Goal: Information Seeking & Learning: Learn about a topic

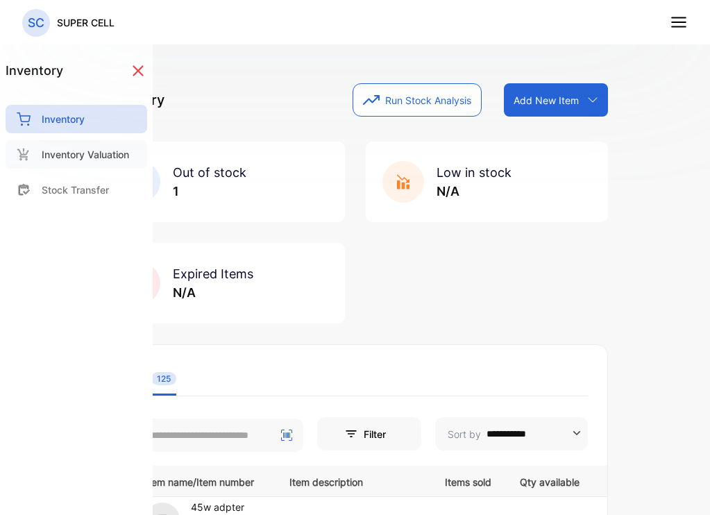
click at [104, 165] on div "Inventory Valuation" at bounding box center [77, 154] width 142 height 28
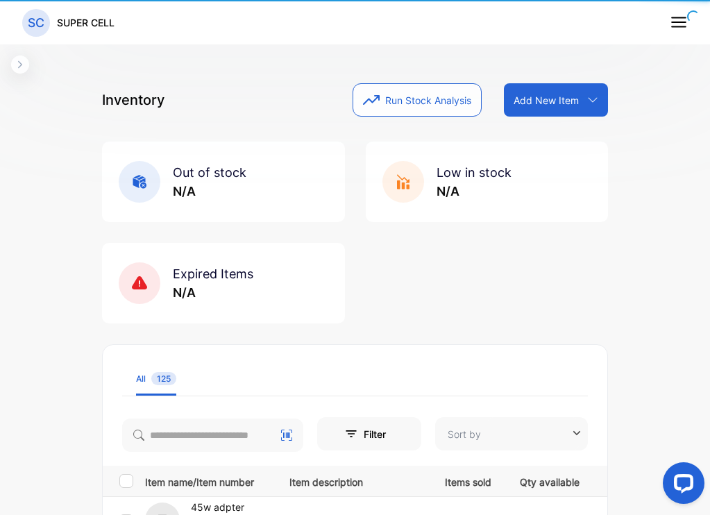
type input "**********"
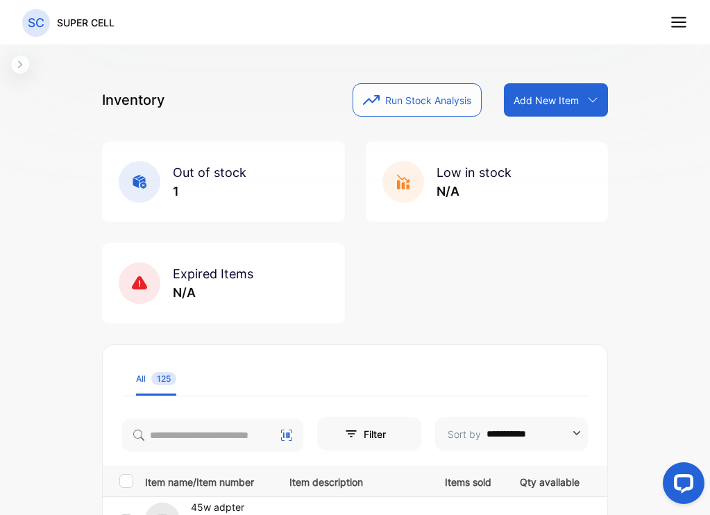
click at [22, 69] on icon "button" at bounding box center [20, 64] width 11 height 11
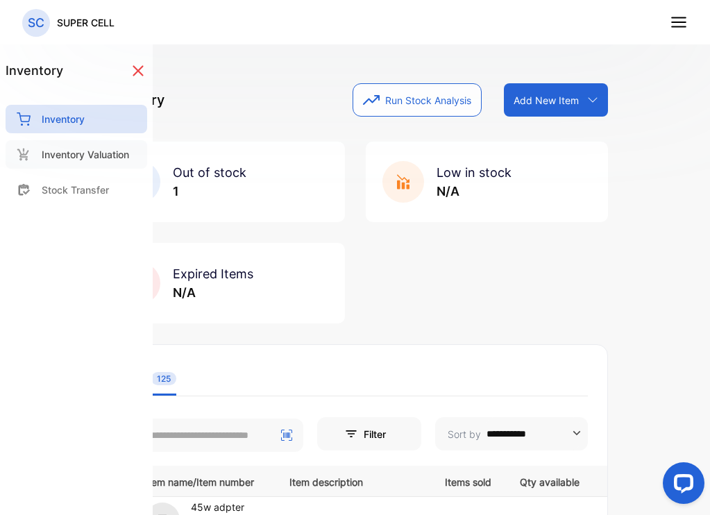
click at [129, 158] on p "Inventory Valuation" at bounding box center [85, 154] width 87 height 15
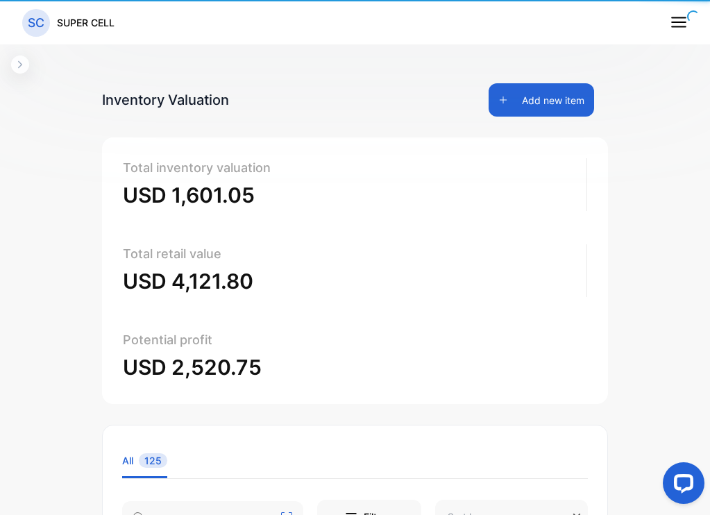
type input "**********"
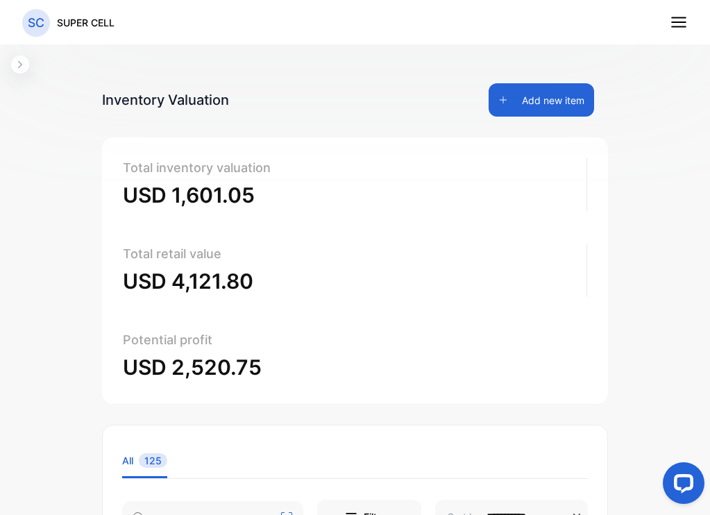
click at [677, 21] on icon at bounding box center [679, 22] width 18 height 18
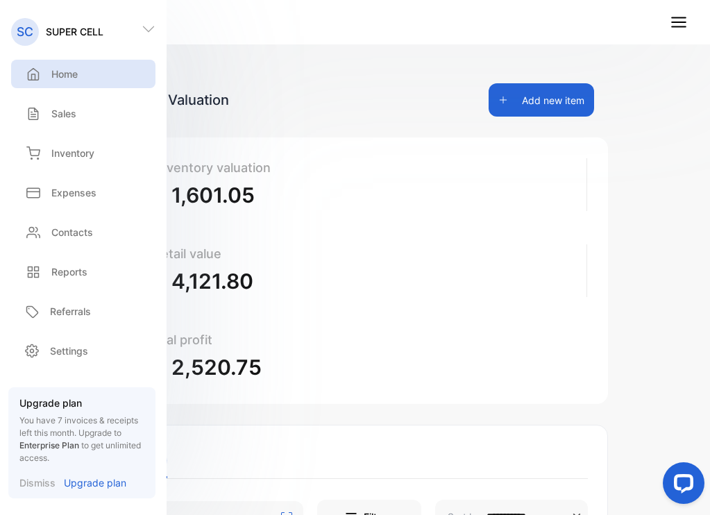
click at [99, 80] on div "Home" at bounding box center [83, 74] width 144 height 28
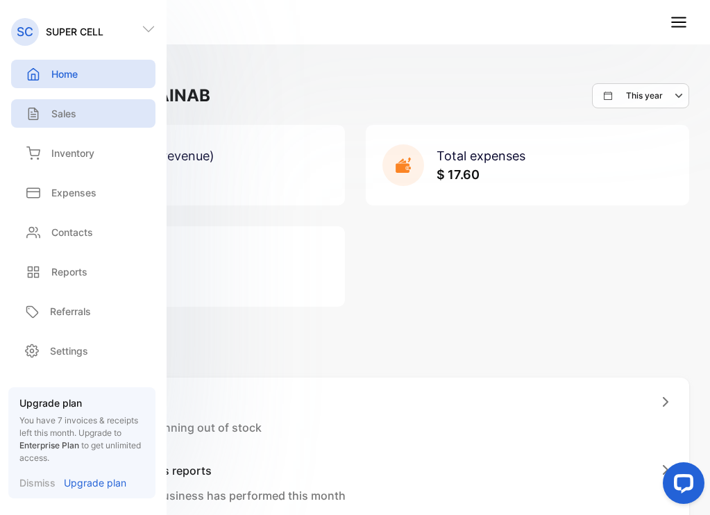
click at [68, 101] on div "Sales" at bounding box center [83, 113] width 144 height 28
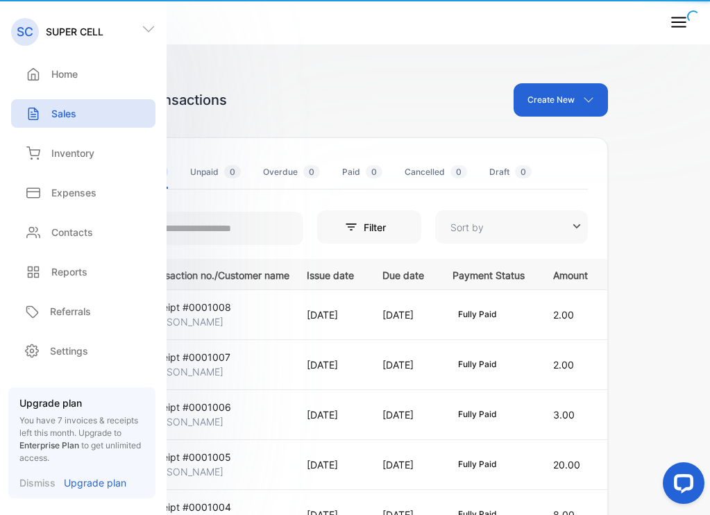
type input "**********"
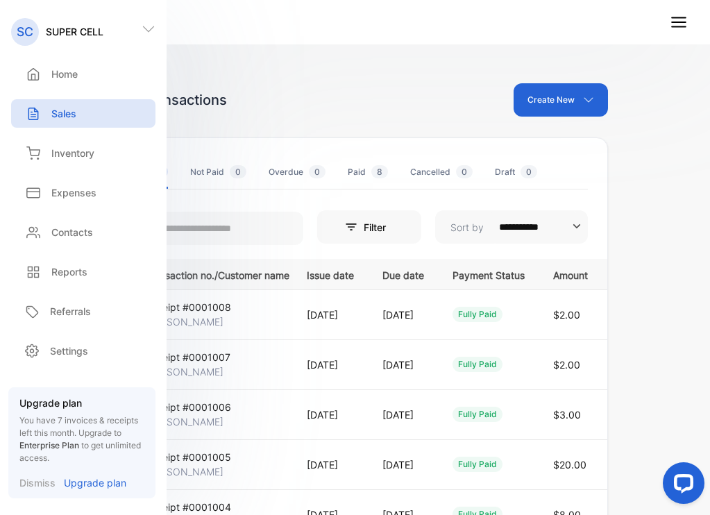
click at [302, 52] on div "**********" at bounding box center [355, 296] width 548 height 515
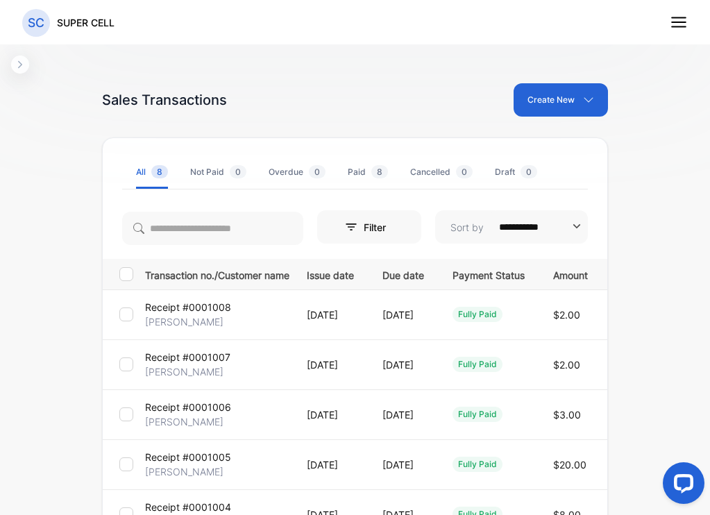
click at [579, 94] on div "Create New" at bounding box center [561, 99] width 94 height 33
click at [539, 144] on span "Invoice" at bounding box center [555, 146] width 33 height 15
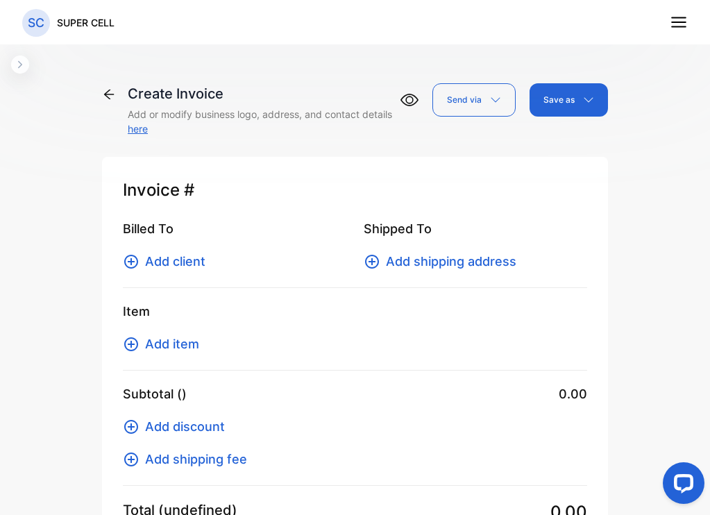
type input "**********"
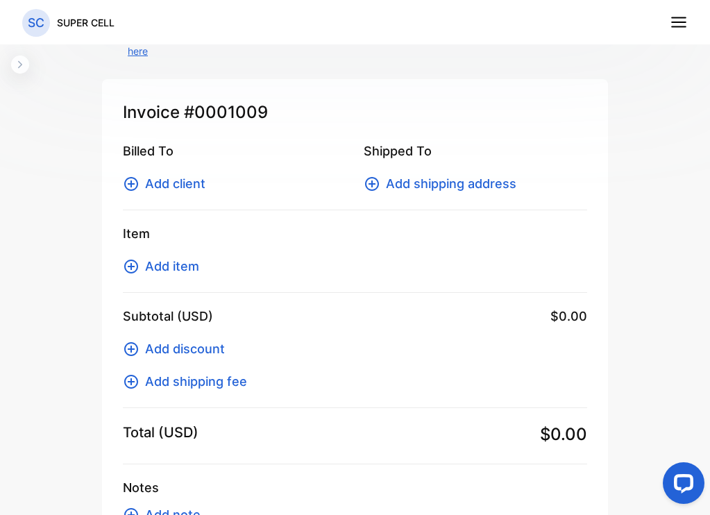
scroll to position [81, 0]
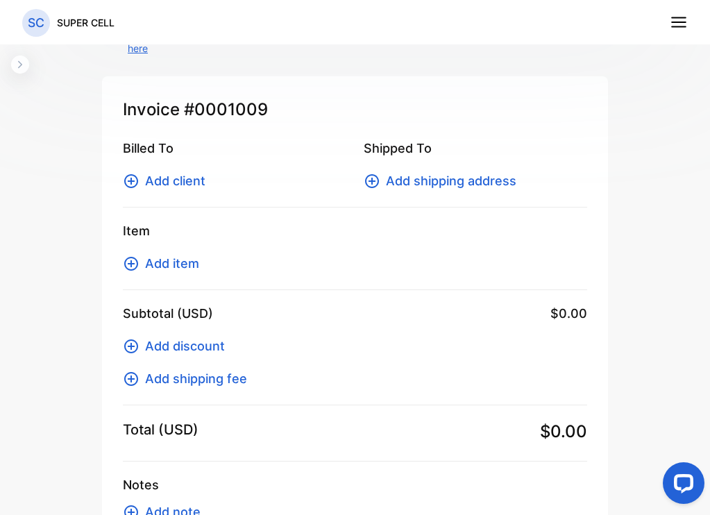
click at [24, 65] on icon "button" at bounding box center [20, 64] width 11 height 11
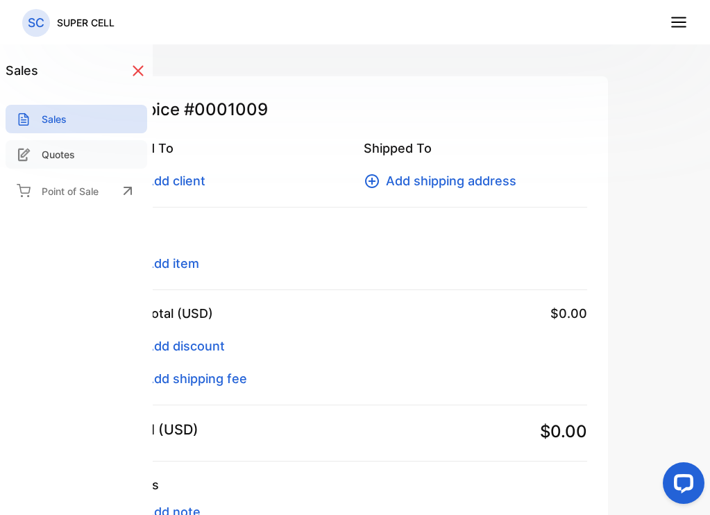
click at [54, 153] on p "Quotes" at bounding box center [58, 154] width 33 height 15
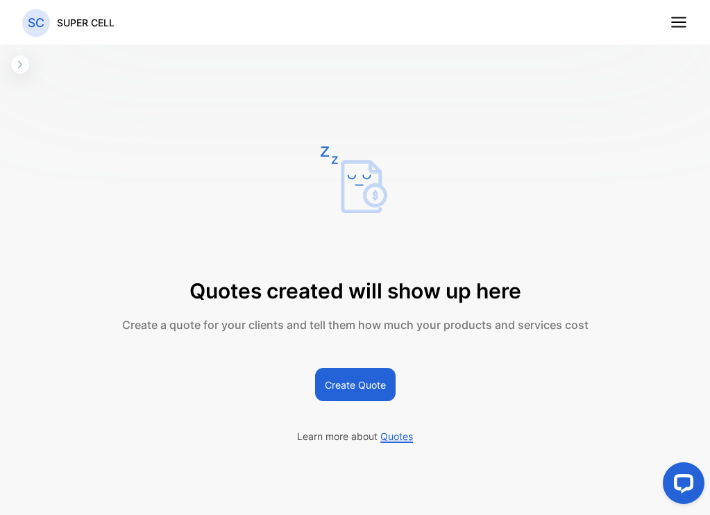
click at [684, 20] on icon at bounding box center [679, 22] width 18 height 18
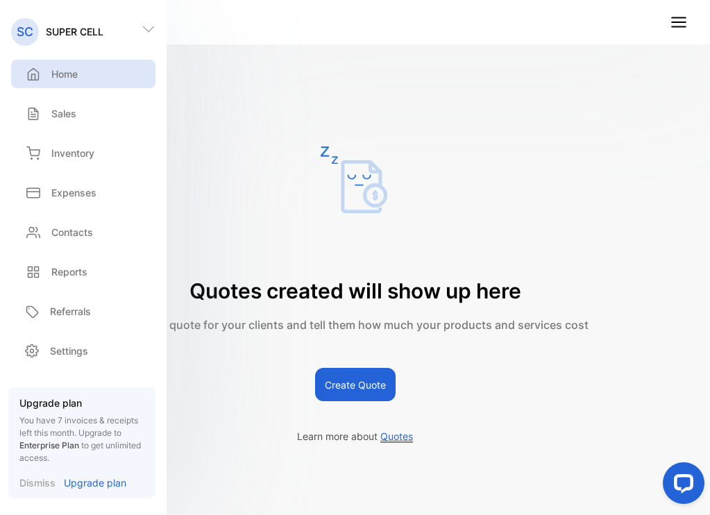
click at [76, 72] on p "Home" at bounding box center [64, 74] width 26 height 15
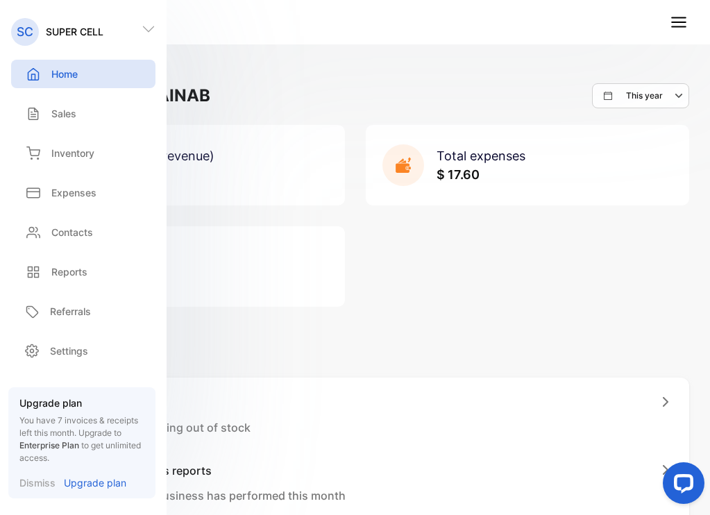
click at [524, 216] on div "Total sales (revenue) $ 42.00 Total expenses $ 17.60 Total profit $ 24.40" at bounding box center [355, 216] width 668 height 182
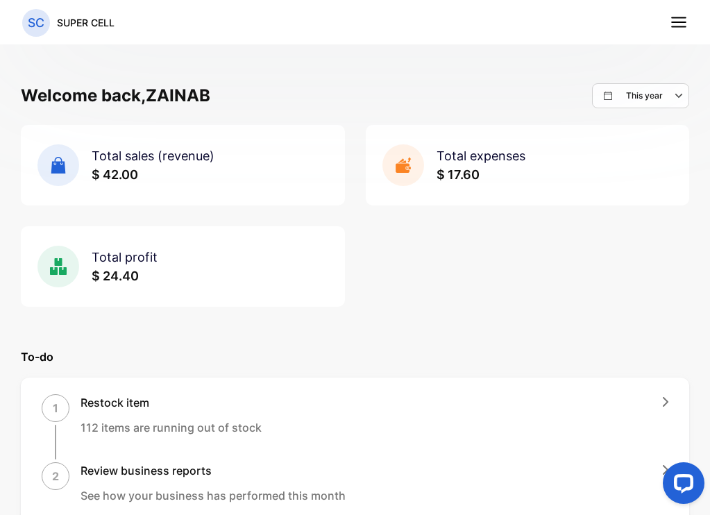
click at [647, 92] on p "This year" at bounding box center [644, 96] width 37 height 12
click at [637, 226] on p "Custom" at bounding box center [649, 221] width 31 height 12
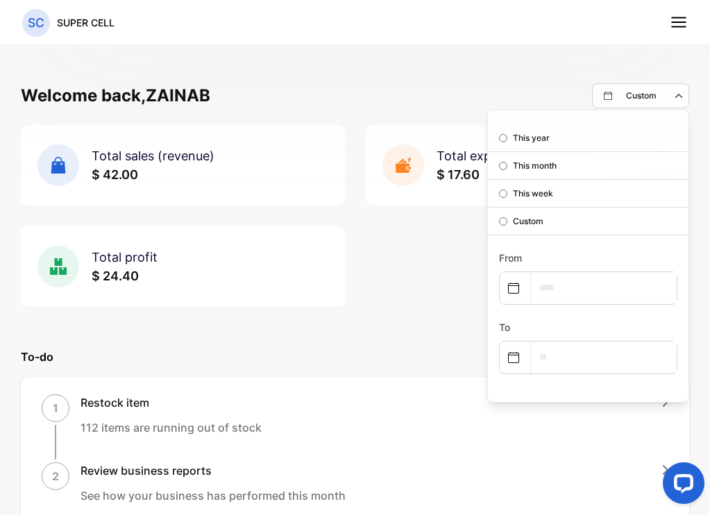
click at [494, 201] on div "This week" at bounding box center [588, 194] width 201 height 28
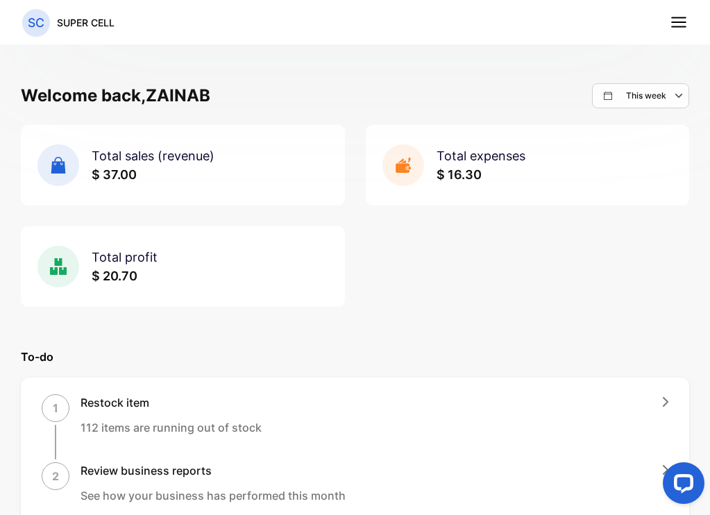
click at [116, 153] on span "Total sales (revenue)" at bounding box center [153, 156] width 123 height 15
click at [71, 167] on rect at bounding box center [58, 165] width 42 height 42
click at [65, 167] on rect at bounding box center [58, 165] width 42 height 42
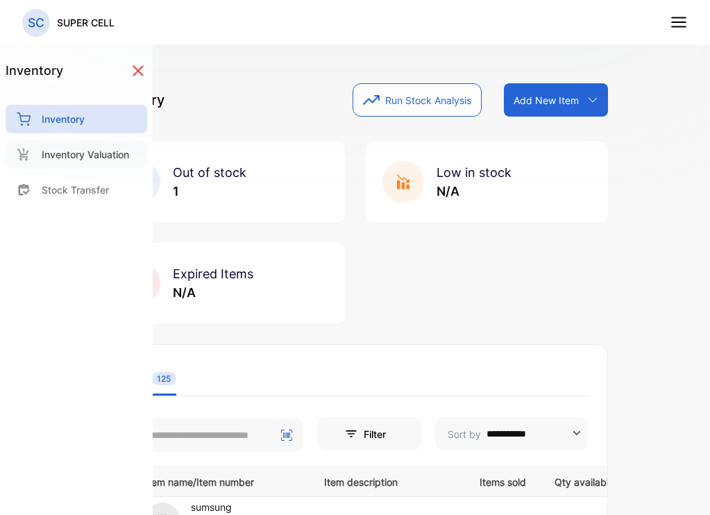
click at [50, 148] on p "Inventory Valuation" at bounding box center [85, 154] width 87 height 15
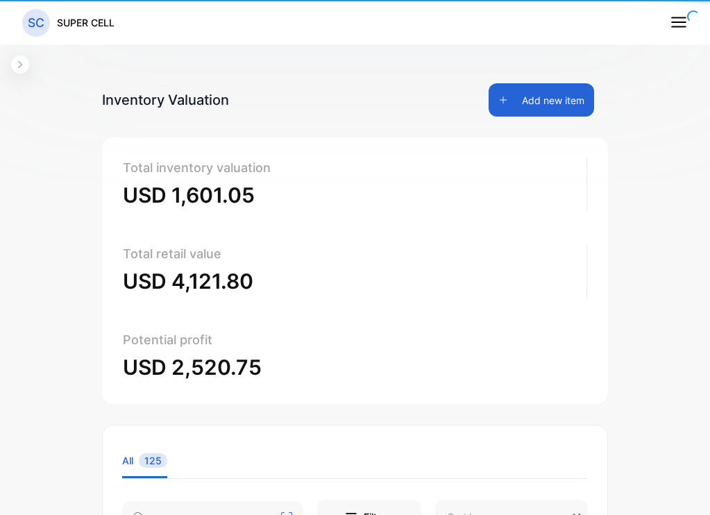
type input "**********"
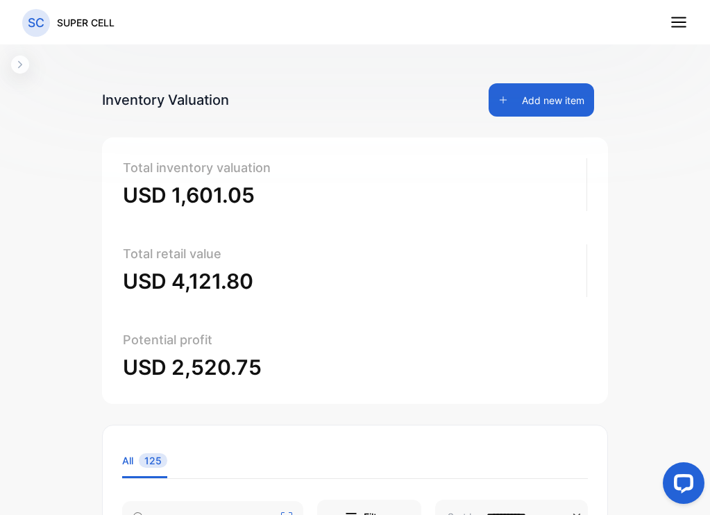
click at [26, 61] on button "button" at bounding box center [20, 65] width 18 height 18
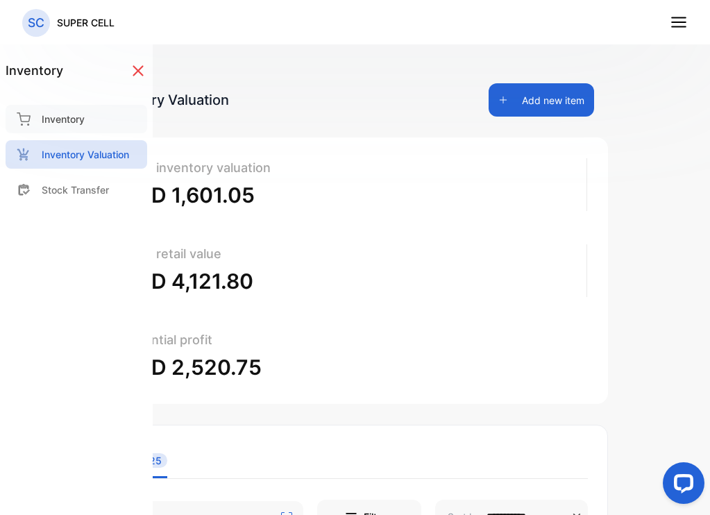
click at [58, 119] on p "Inventory" at bounding box center [63, 119] width 43 height 15
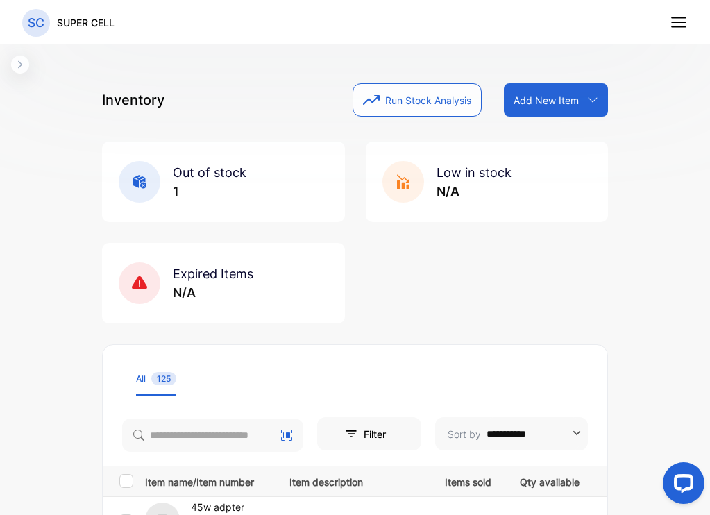
click at [410, 102] on button "Run Stock Analysis" at bounding box center [417, 99] width 129 height 33
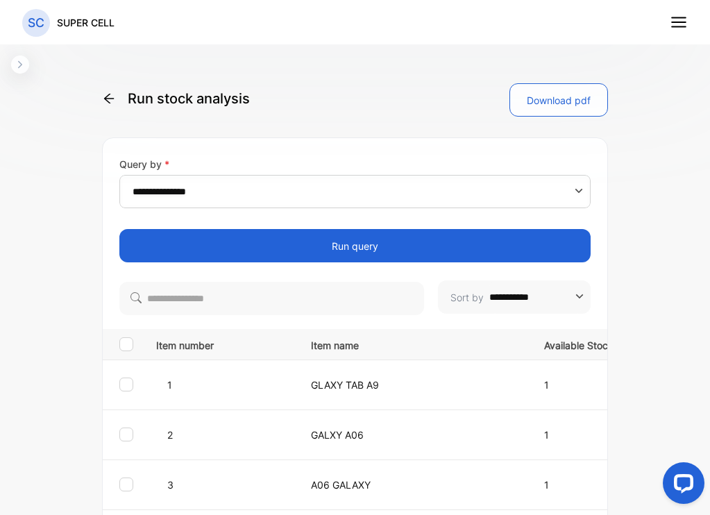
click at [257, 195] on input "**********" at bounding box center [357, 191] width 448 height 33
type input "**********"
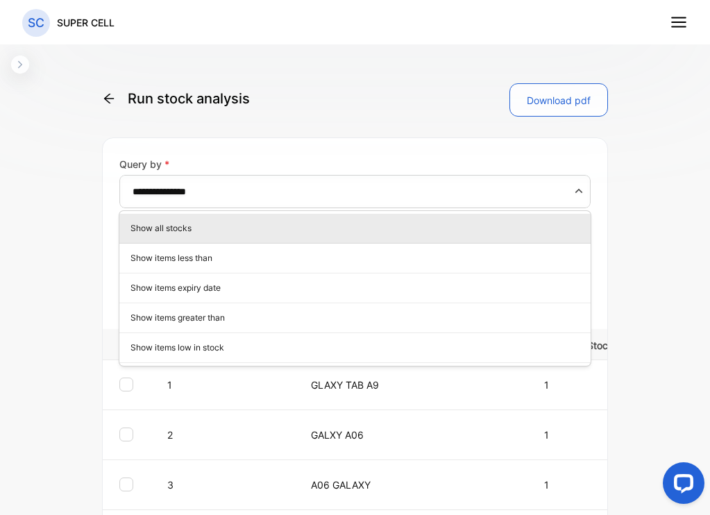
click at [257, 195] on input "**********" at bounding box center [357, 191] width 448 height 33
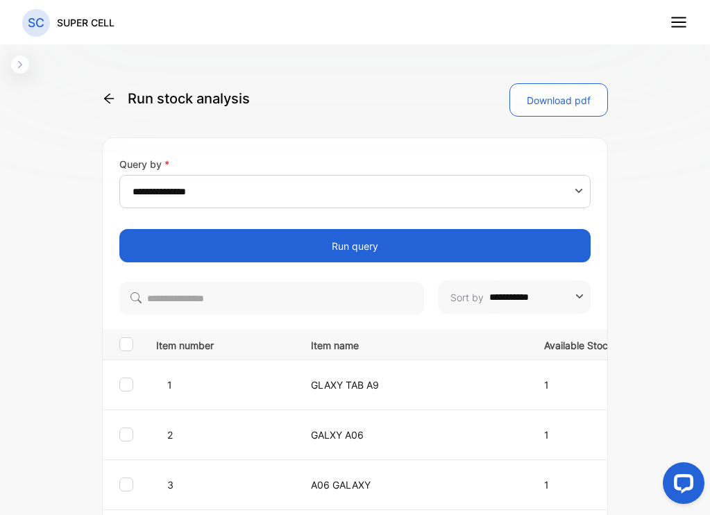
click at [115, 101] on icon at bounding box center [109, 99] width 14 height 14
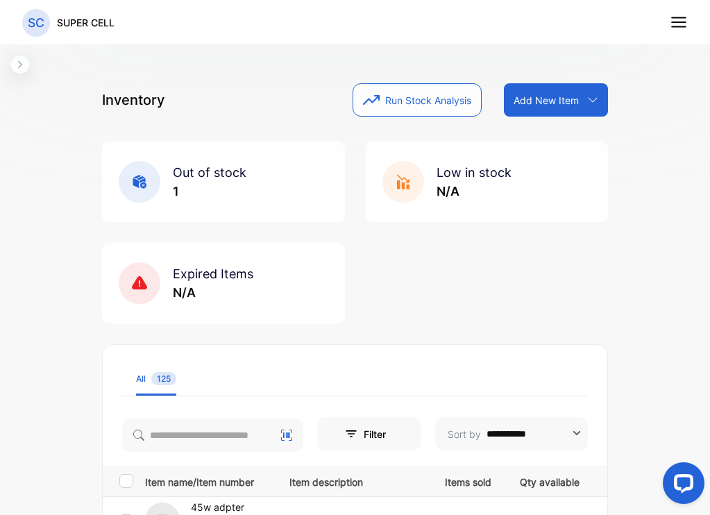
click at [16, 60] on icon "button" at bounding box center [20, 64] width 11 height 11
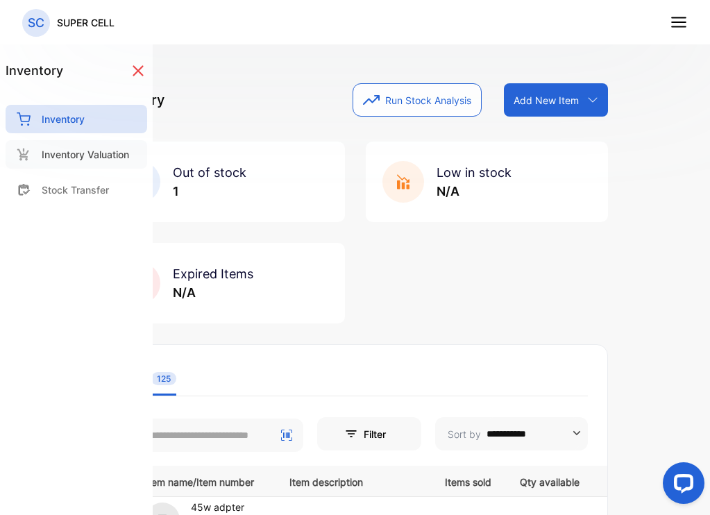
click at [81, 164] on div "Inventory Valuation" at bounding box center [77, 154] width 142 height 28
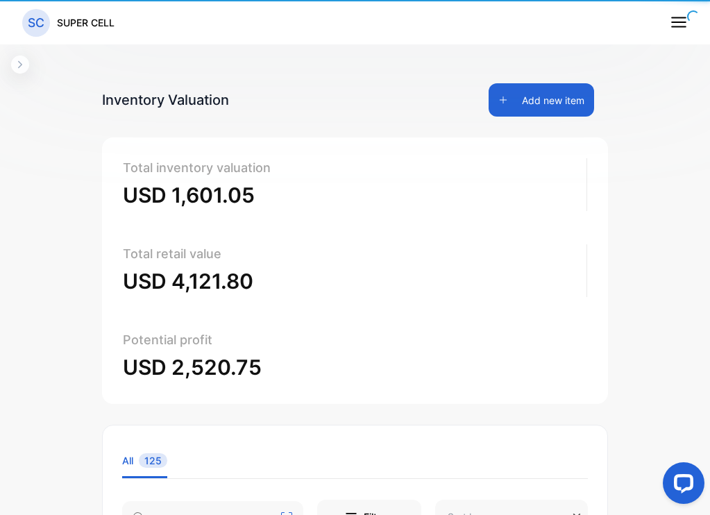
type input "**********"
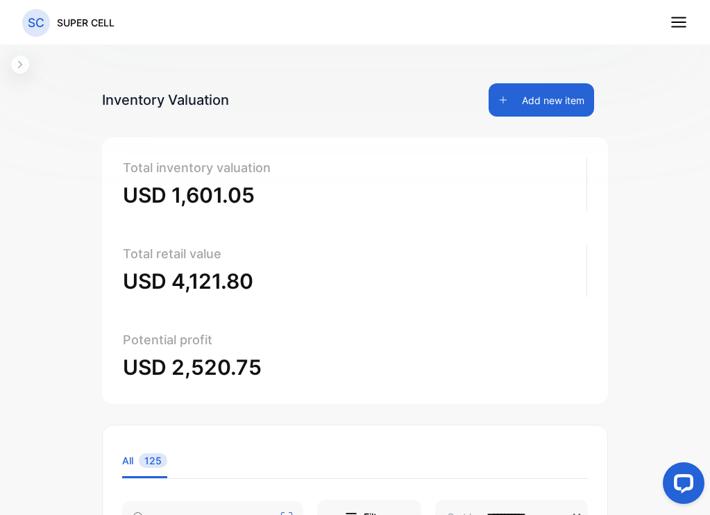
click at [15, 66] on icon "button" at bounding box center [20, 64] width 11 height 11
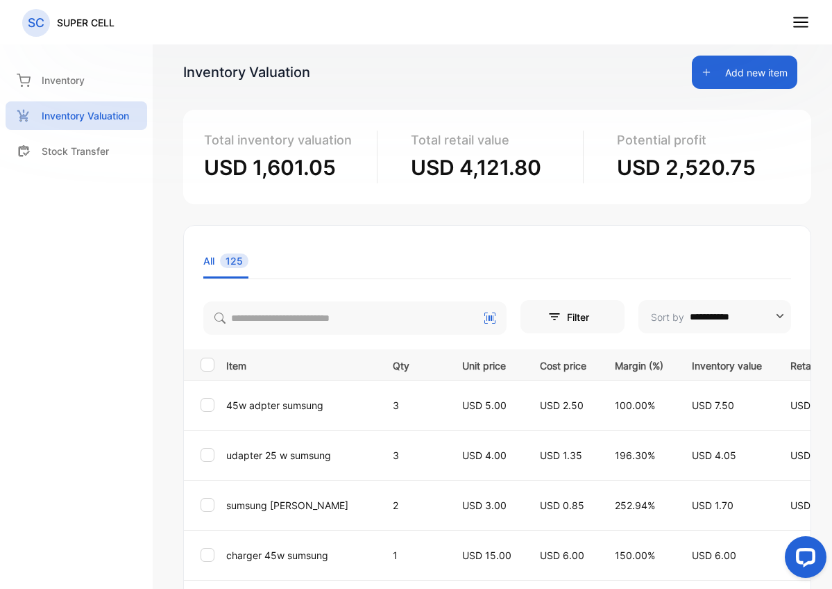
click at [709, 18] on line at bounding box center [801, 18] width 14 height 0
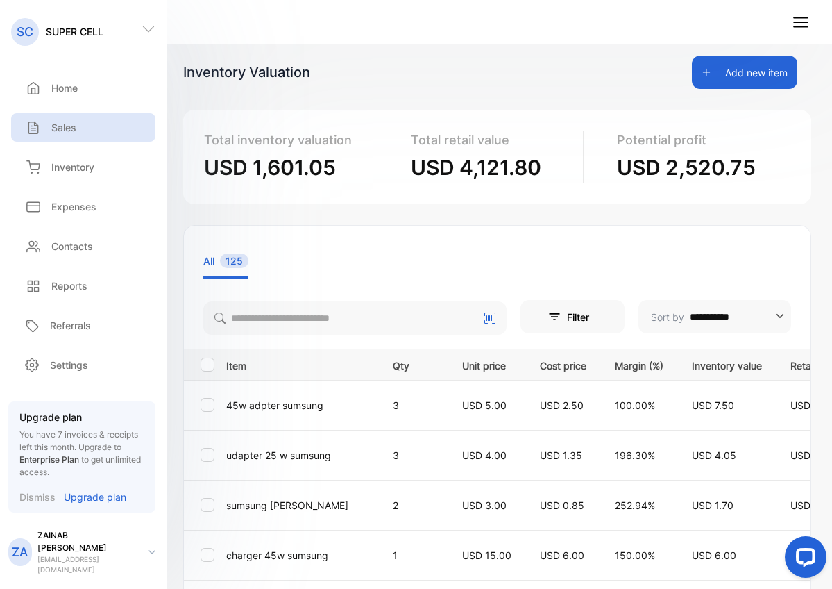
click at [65, 120] on p "Sales" at bounding box center [63, 127] width 25 height 15
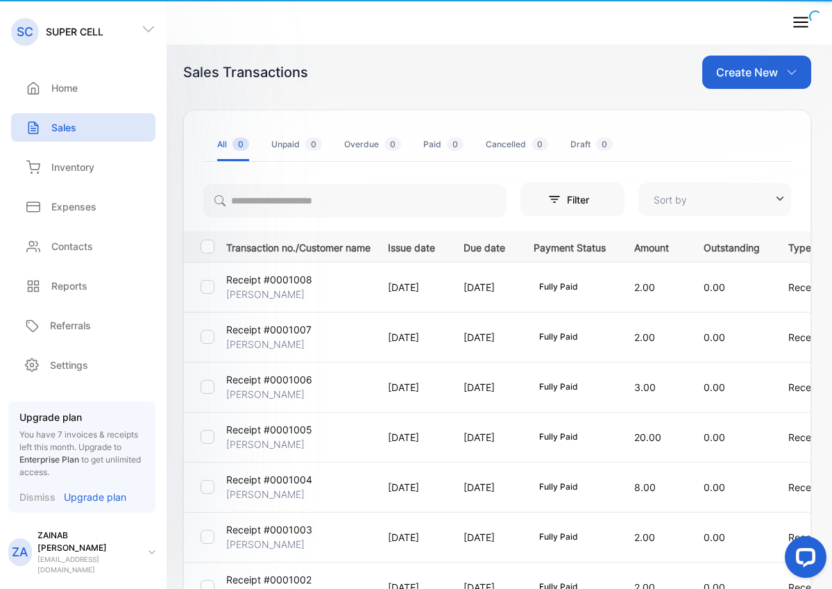
type input "**********"
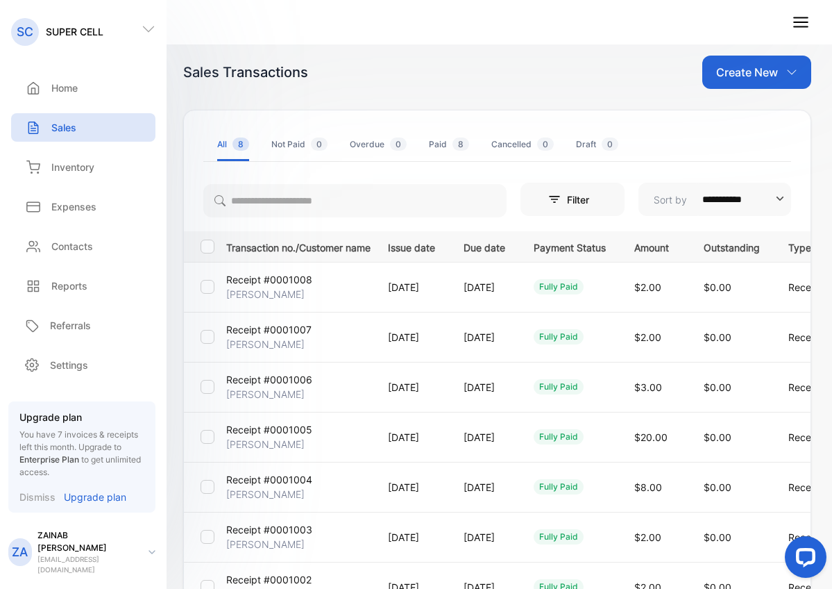
click at [211, 242] on th at bounding box center [202, 246] width 37 height 31
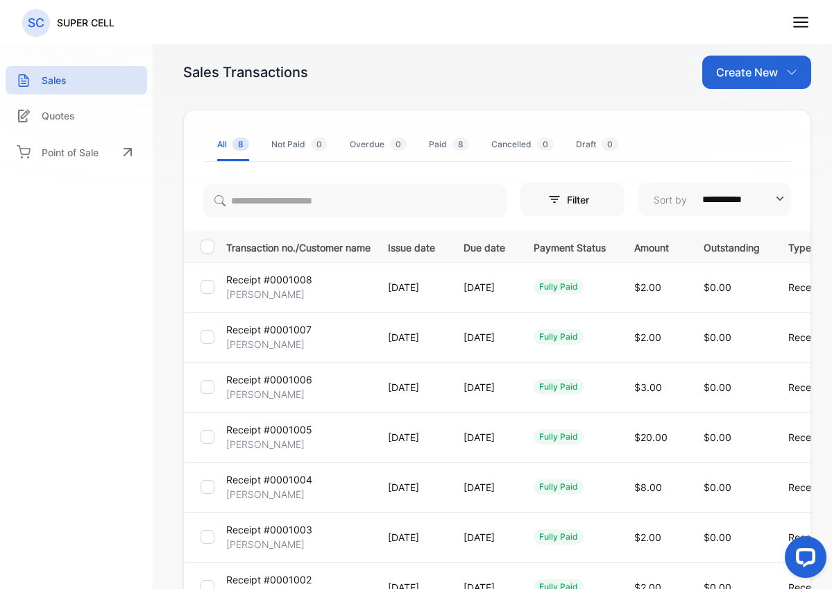
click at [212, 246] on div at bounding box center [208, 246] width 14 height 14
click at [212, 250] on div at bounding box center [208, 246] width 14 height 14
click at [212, 247] on div at bounding box center [208, 246] width 14 height 14
click at [47, 101] on div "Quotes" at bounding box center [77, 115] width 142 height 28
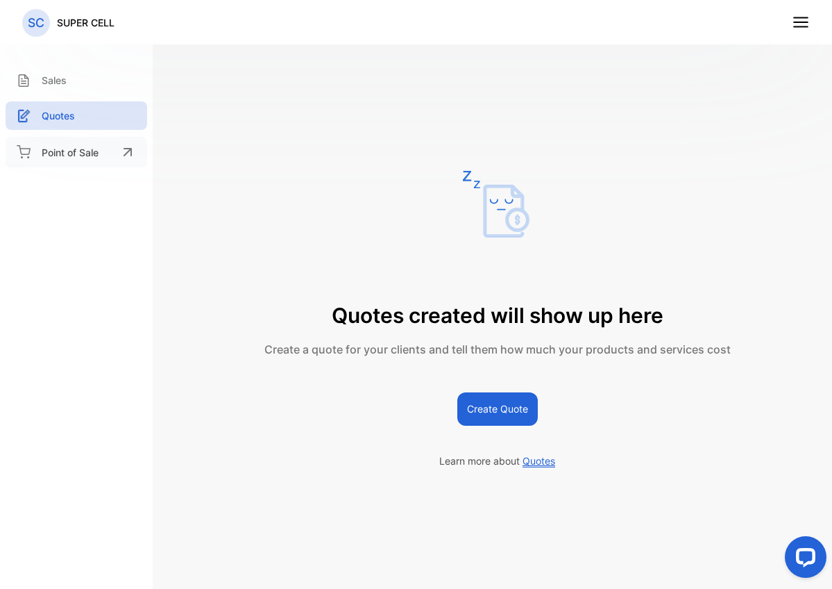
click at [65, 155] on p "Point of Sale" at bounding box center [70, 152] width 57 height 15
click at [59, 150] on p "Point of Sale" at bounding box center [70, 152] width 57 height 15
click at [58, 83] on p "Sales" at bounding box center [54, 80] width 25 height 15
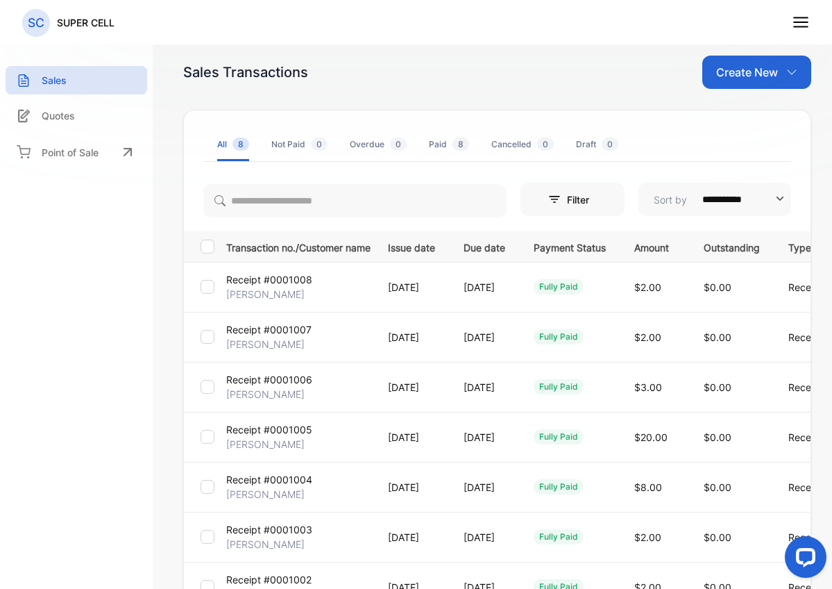
click at [584, 286] on div "fully paid" at bounding box center [559, 286] width 50 height 15
click at [677, 206] on span "Sort by" at bounding box center [670, 199] width 44 height 15
type input "**********"
click at [677, 205] on span "Sort by" at bounding box center [670, 199] width 44 height 15
click at [453, 149] on span "8" at bounding box center [461, 143] width 17 height 13
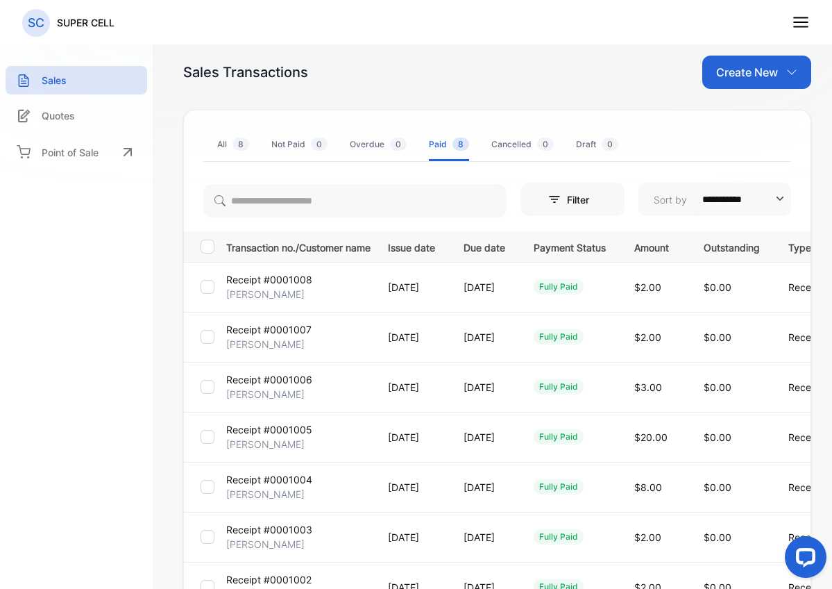
click at [709, 68] on p "Create New" at bounding box center [747, 72] width 62 height 17
click at [709, 169] on div "Receipt" at bounding box center [762, 162] width 97 height 28
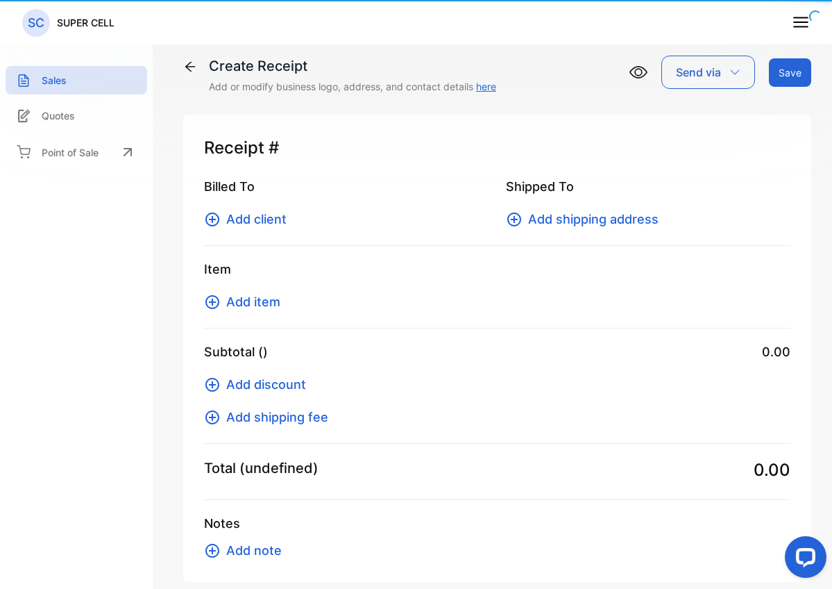
type input "**********"
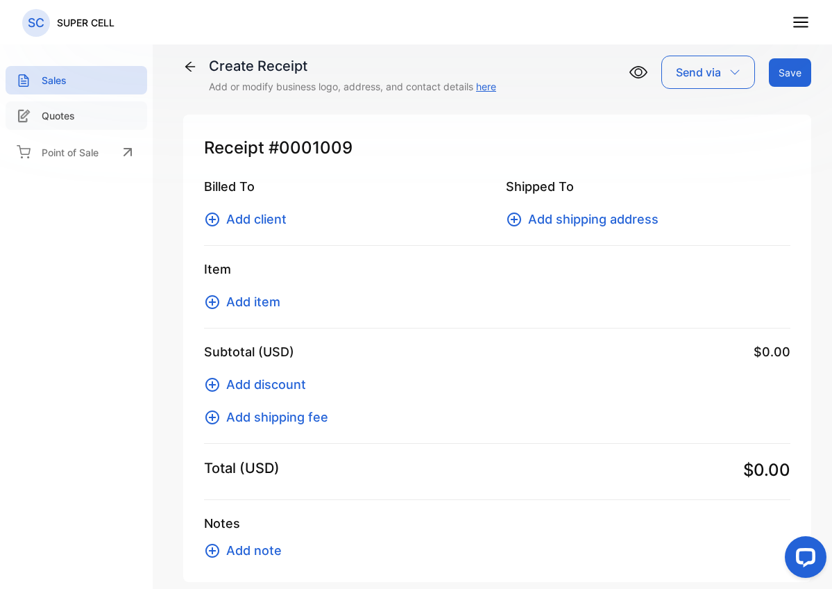
click at [67, 115] on p "Quotes" at bounding box center [58, 115] width 33 height 15
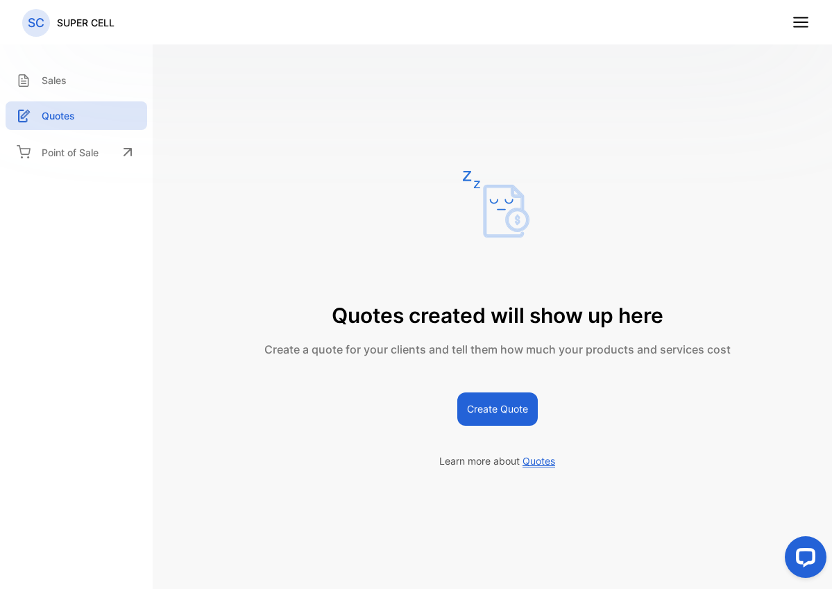
click at [522, 405] on button "Create Quote" at bounding box center [497, 408] width 81 height 33
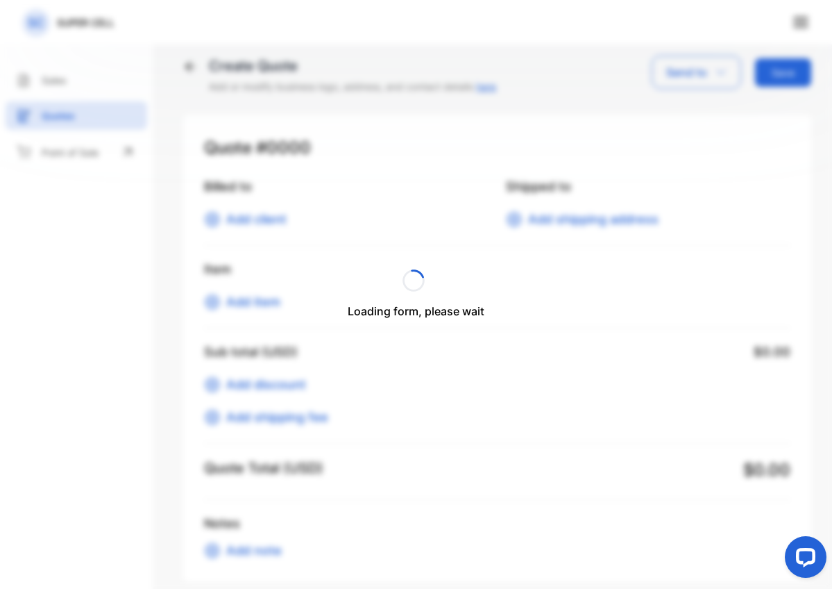
type input "**********"
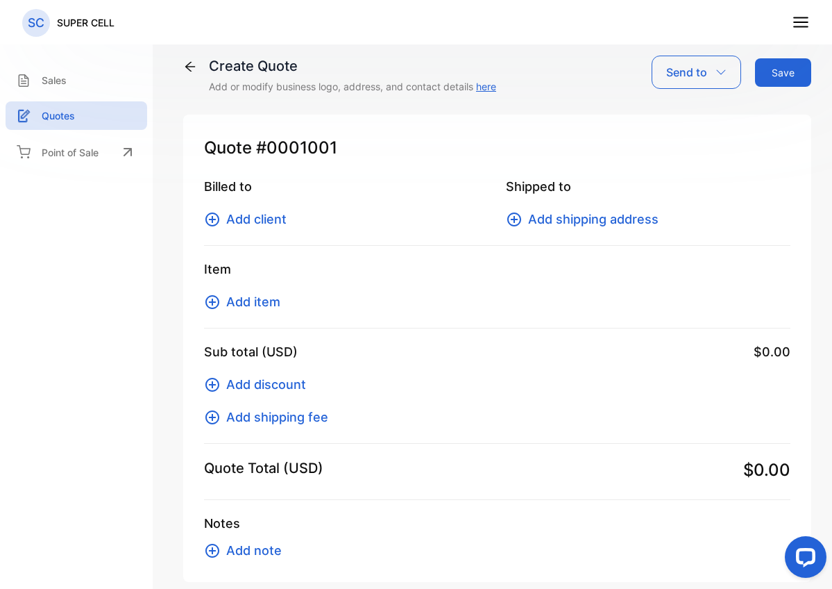
click at [201, 65] on div "Create Quote Add or modify business logo, address, and contact details here" at bounding box center [339, 75] width 313 height 38
click at [185, 67] on icon at bounding box center [190, 67] width 10 height 10
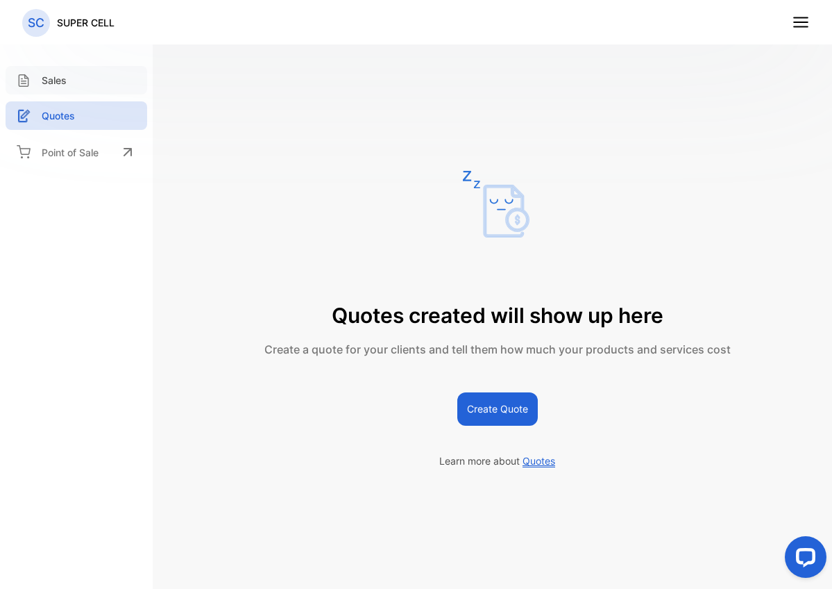
click at [25, 85] on icon at bounding box center [24, 81] width 14 height 14
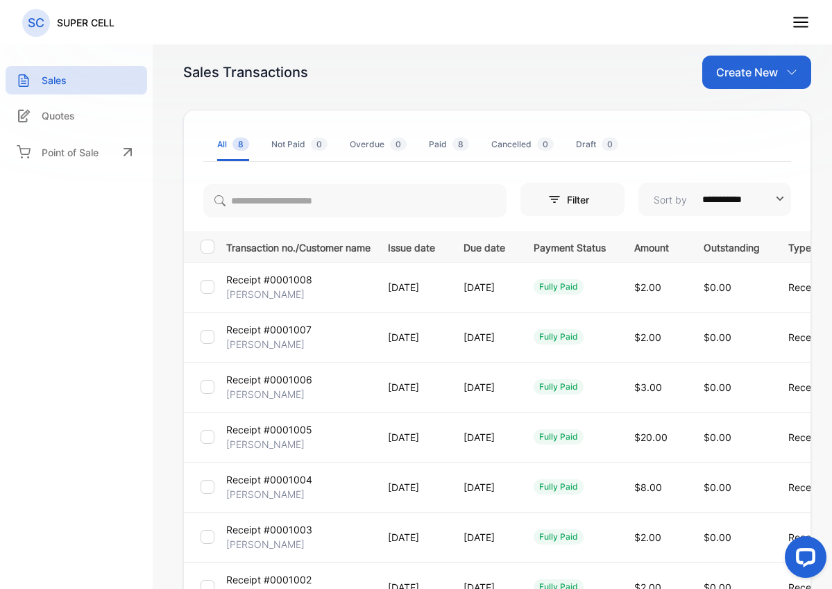
click at [709, 19] on icon at bounding box center [801, 22] width 18 height 18
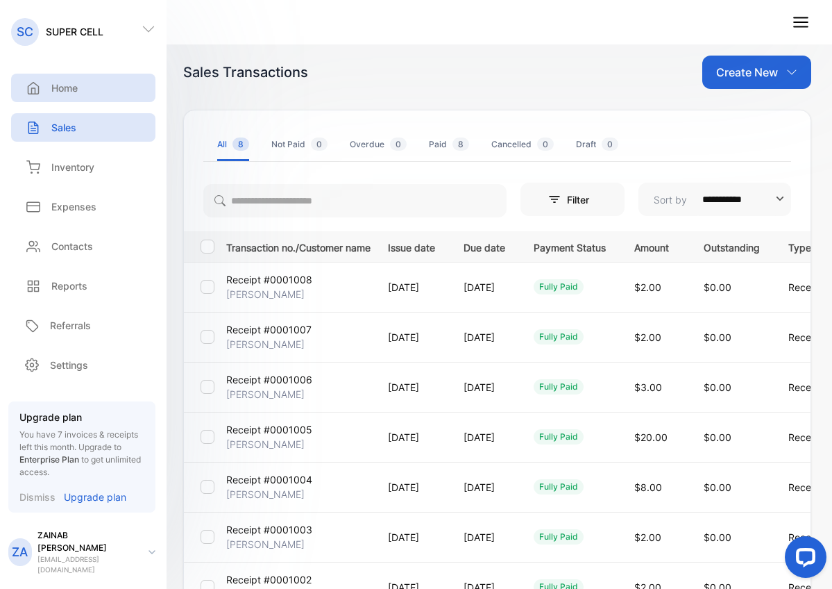
click at [62, 89] on p "Home" at bounding box center [64, 88] width 26 height 15
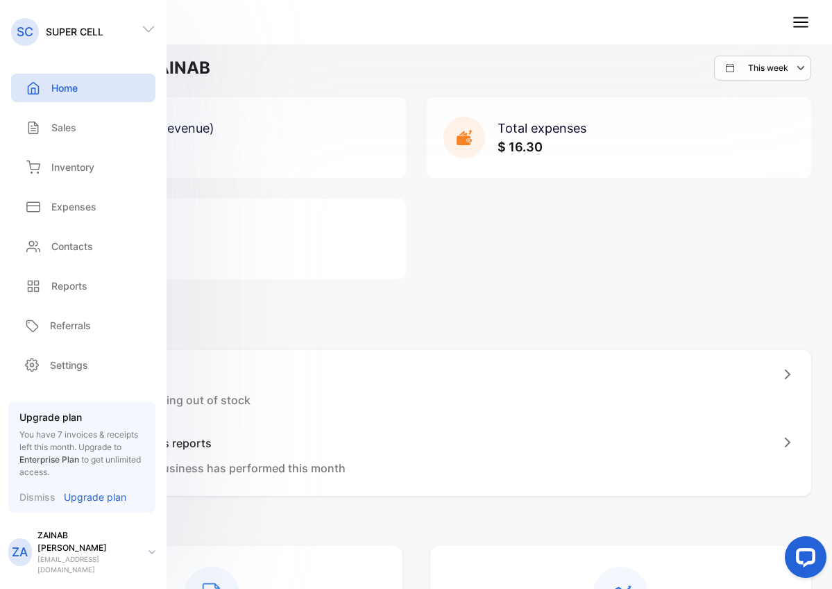
click at [506, 267] on div "Total sales (revenue) $ 37.00 Total expenses $ 16.30 Total profit $ 20.70" at bounding box center [416, 188] width 791 height 182
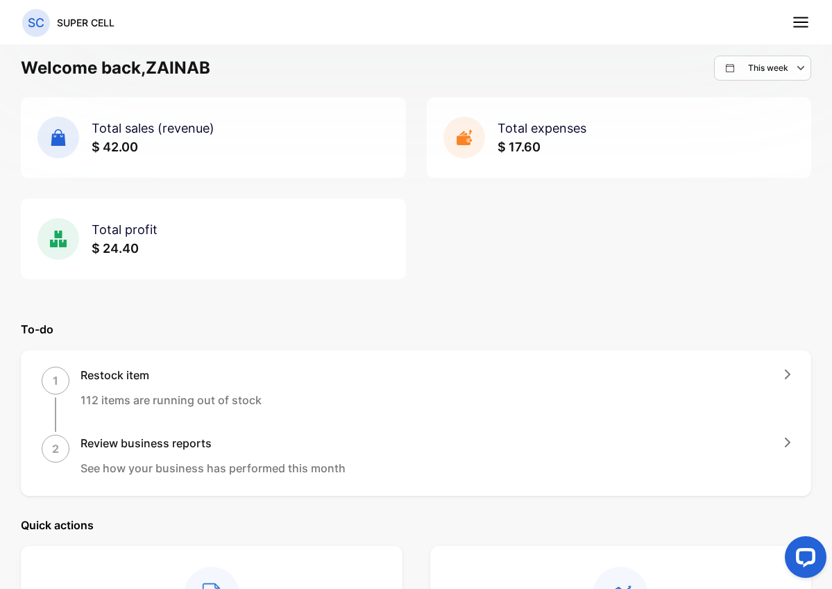
click at [709, 67] on div "This week" at bounding box center [768, 68] width 85 height 17
click at [665, 194] on div "Total sales (revenue) $ 42.00 Total expenses $ 17.60 Total profit $ 24.40" at bounding box center [416, 188] width 791 height 182
click at [115, 127] on span "Total sales (revenue)" at bounding box center [153, 128] width 123 height 15
click at [55, 135] on icon at bounding box center [58, 137] width 15 height 17
click at [58, 146] on icon at bounding box center [58, 137] width 15 height 17
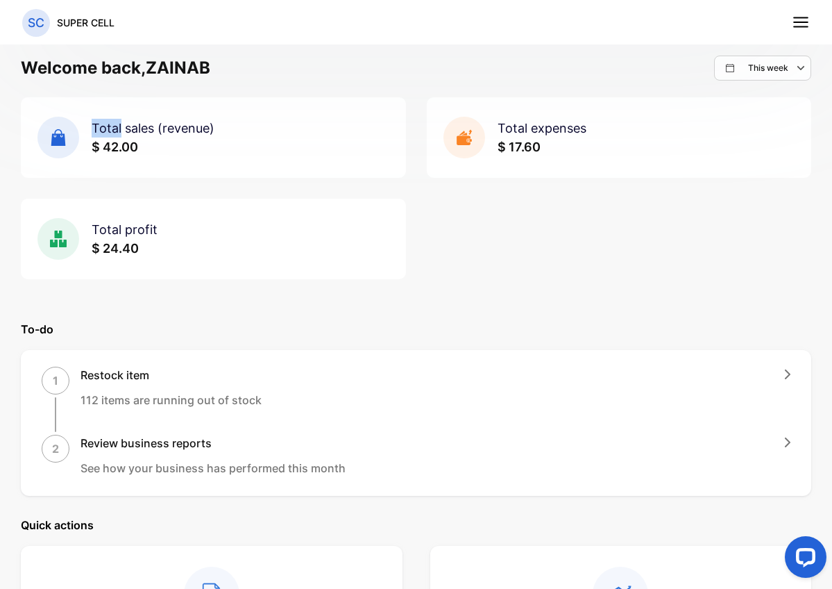
click at [58, 146] on icon at bounding box center [58, 137] width 15 height 17
click at [457, 136] on icon at bounding box center [464, 140] width 14 height 10
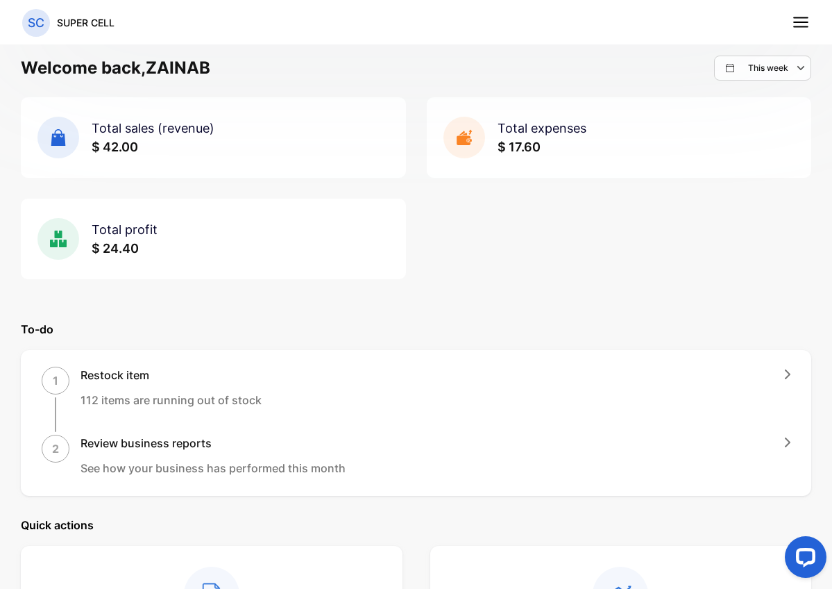
click at [587, 128] on div "Total expenses $ 17.60" at bounding box center [619, 137] width 385 height 81
click at [549, 129] on span "Total expenses" at bounding box center [542, 128] width 89 height 15
click at [665, 155] on div "Total expenses $ 17.60" at bounding box center [619, 137] width 385 height 81
click at [280, 242] on div "Total profit $ 24.40" at bounding box center [213, 239] width 385 height 81
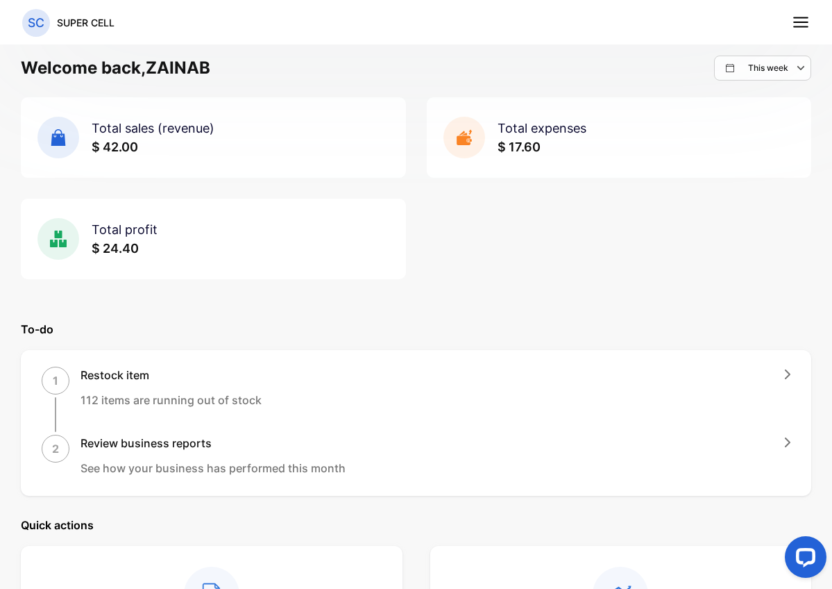
click at [280, 242] on div "Total profit $ 24.40" at bounding box center [213, 239] width 385 height 81
click at [71, 237] on rect at bounding box center [58, 239] width 42 height 42
click at [709, 18] on line at bounding box center [801, 18] width 14 height 0
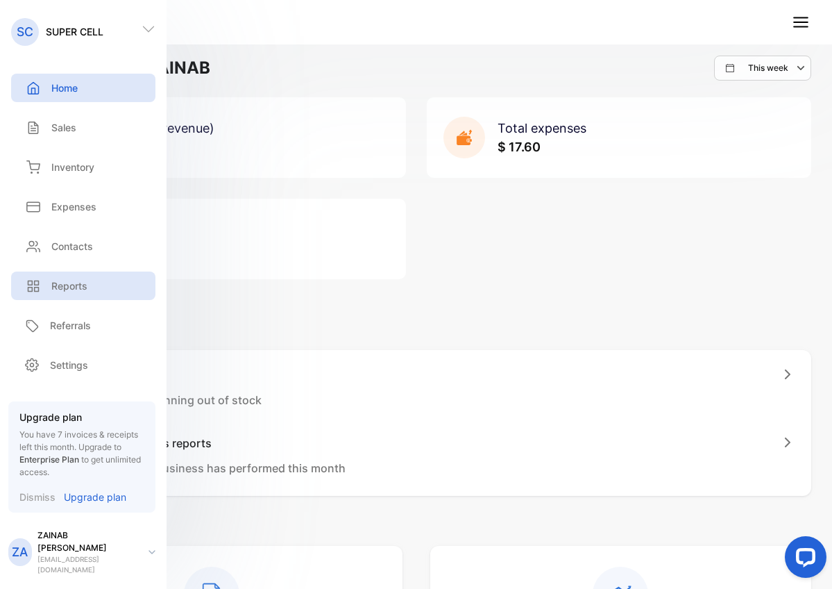
click at [94, 276] on div "Reports" at bounding box center [83, 285] width 144 height 28
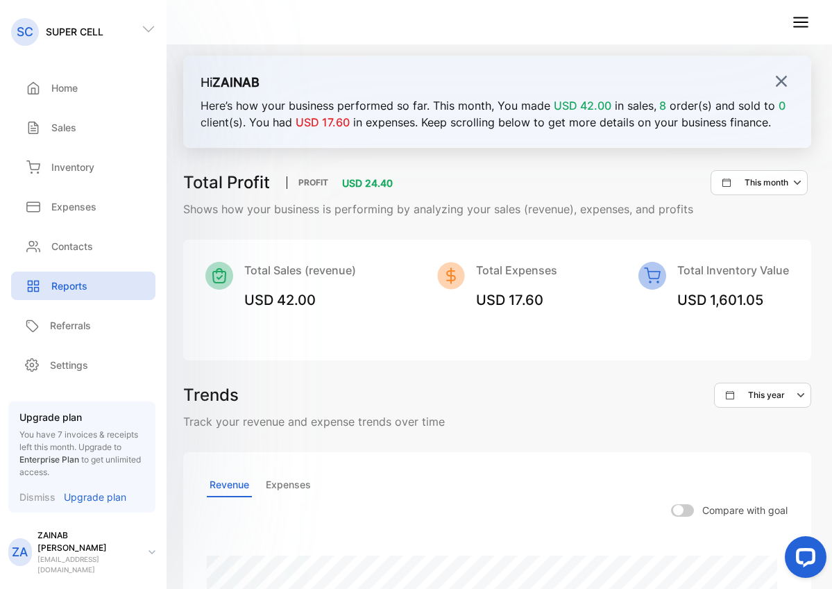
click at [709, 82] on img at bounding box center [782, 81] width 14 height 14
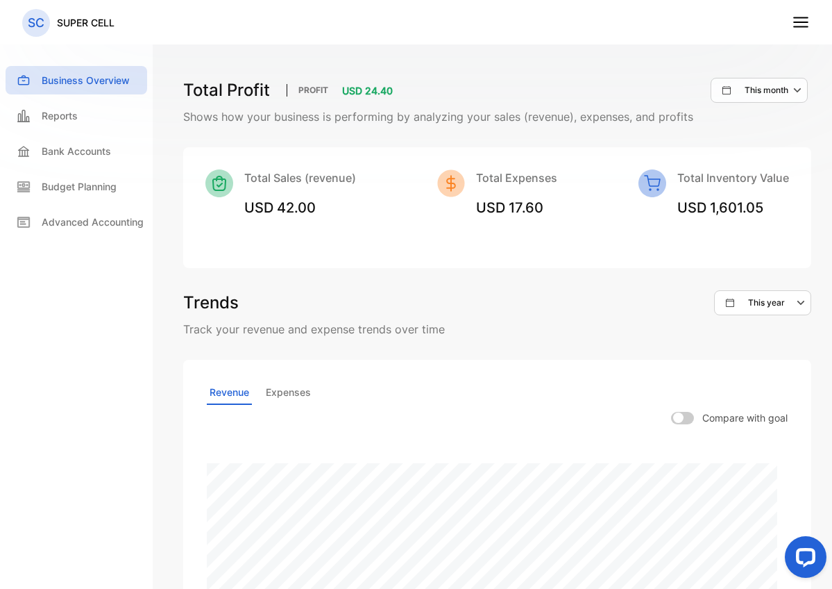
click at [709, 85] on p "This month" at bounding box center [767, 90] width 44 height 12
click at [709, 190] on p "This week" at bounding box center [776, 188] width 40 height 12
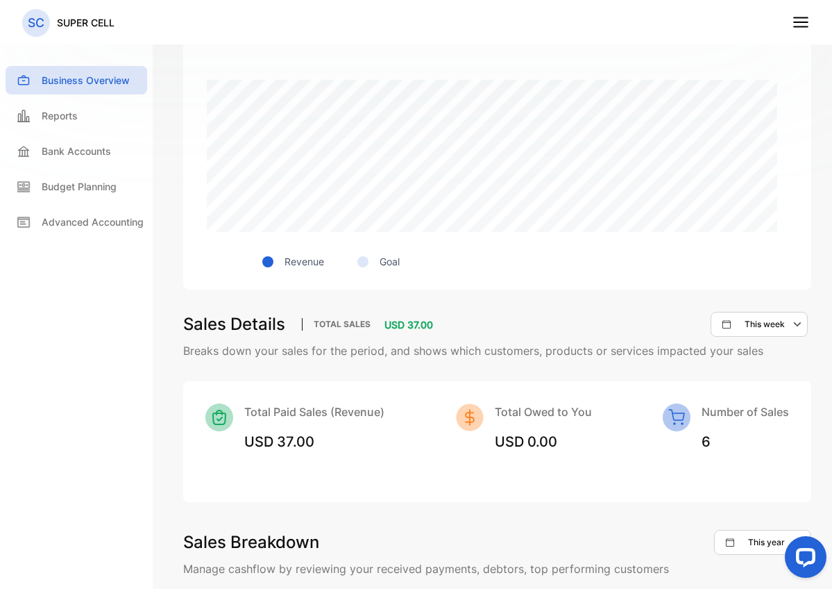
scroll to position [631, 0]
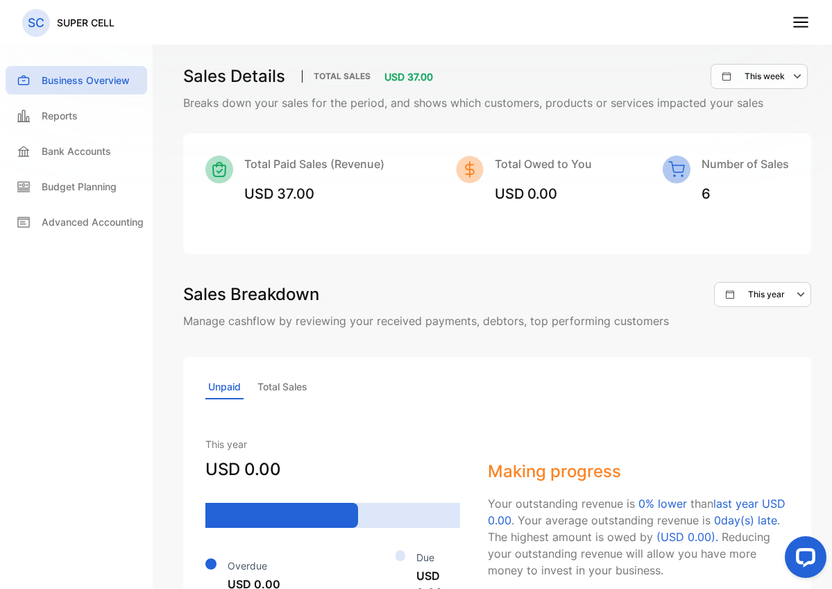
click at [228, 174] on img at bounding box center [219, 169] width 28 height 28
click at [665, 171] on img at bounding box center [677, 169] width 28 height 28
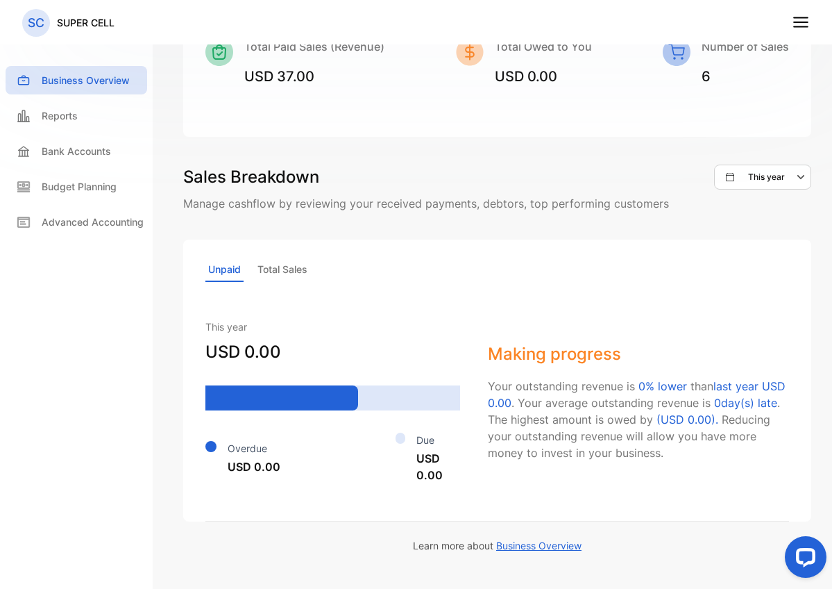
scroll to position [790, 0]
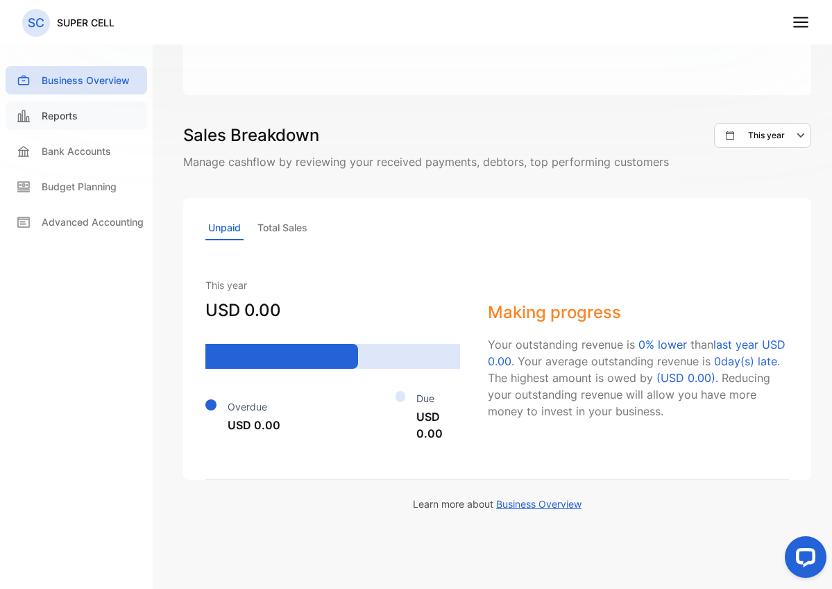
click at [39, 121] on div "Reports" at bounding box center [77, 115] width 142 height 28
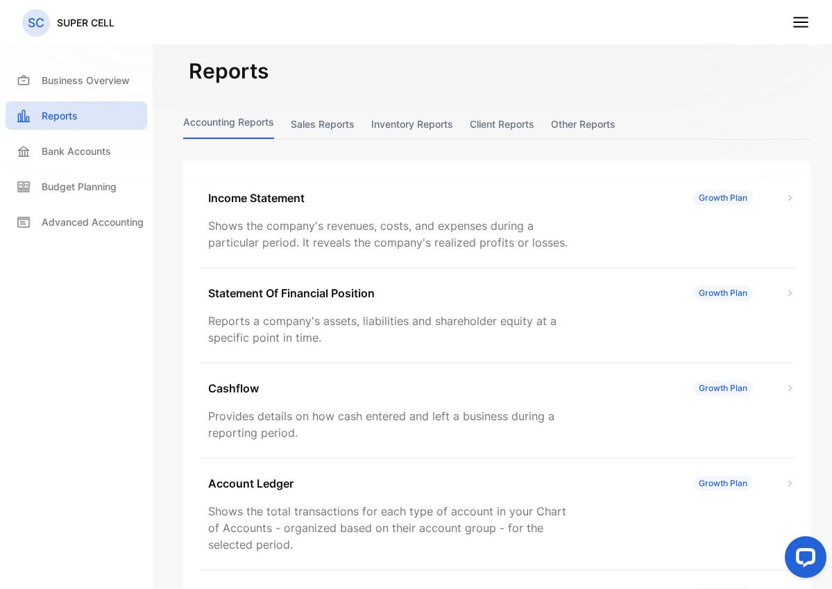
click at [331, 126] on button "Sales reports" at bounding box center [323, 124] width 64 height 30
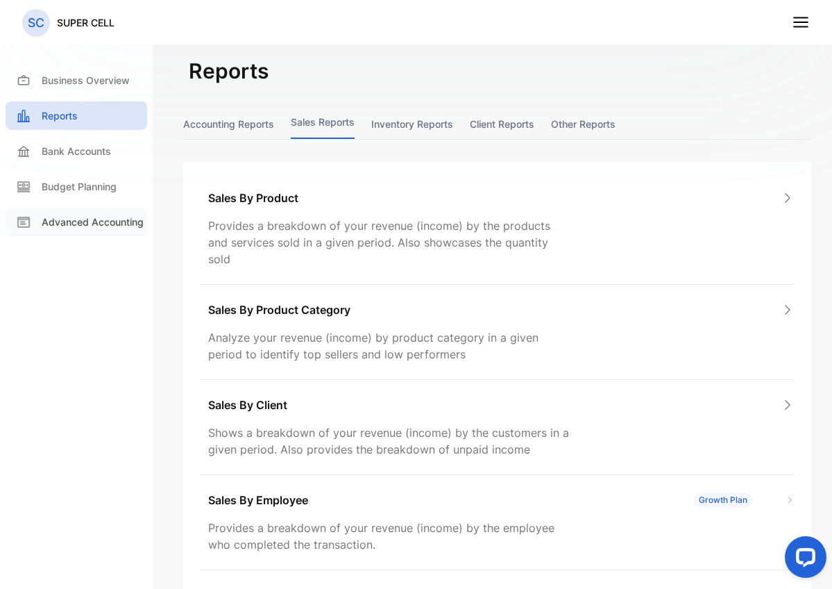
click at [101, 219] on p "Advanced Accounting" at bounding box center [93, 221] width 102 height 15
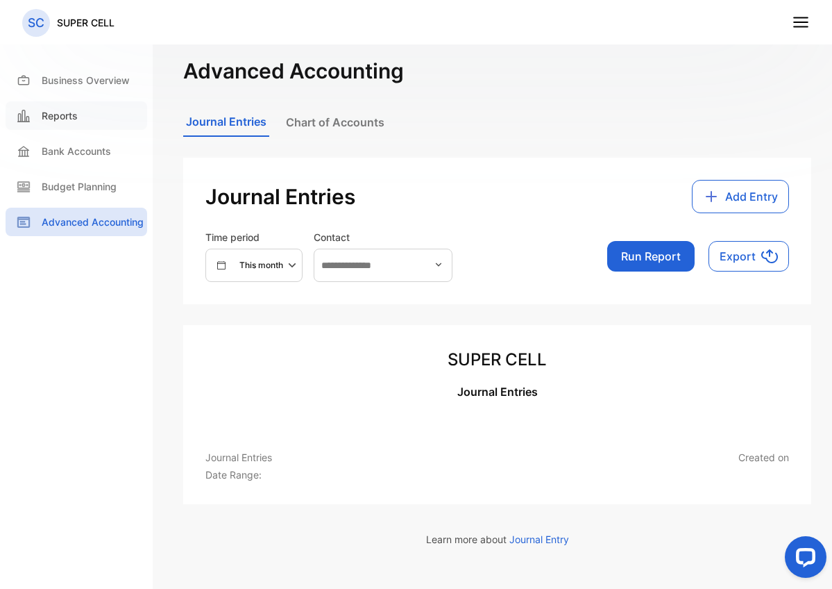
click at [63, 120] on p "Reports" at bounding box center [60, 115] width 36 height 15
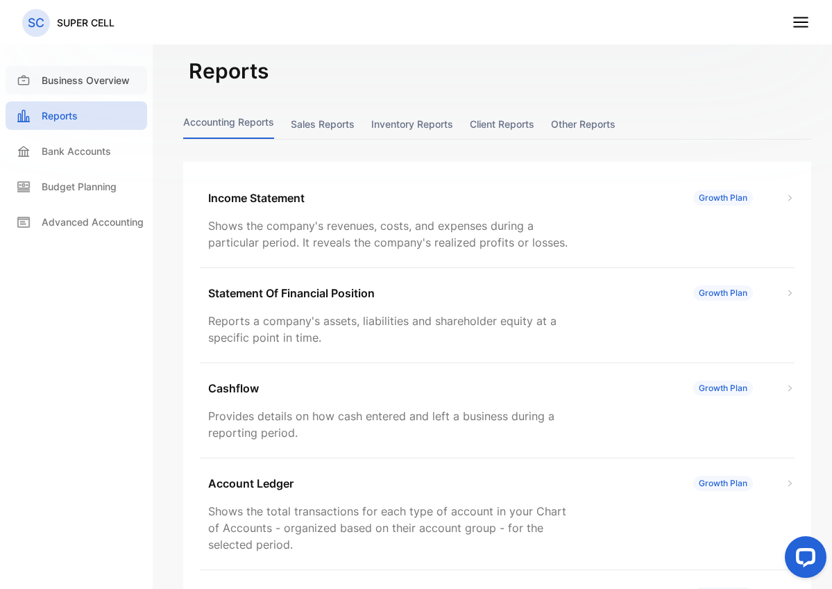
click at [68, 79] on p "Business Overview" at bounding box center [86, 80] width 88 height 15
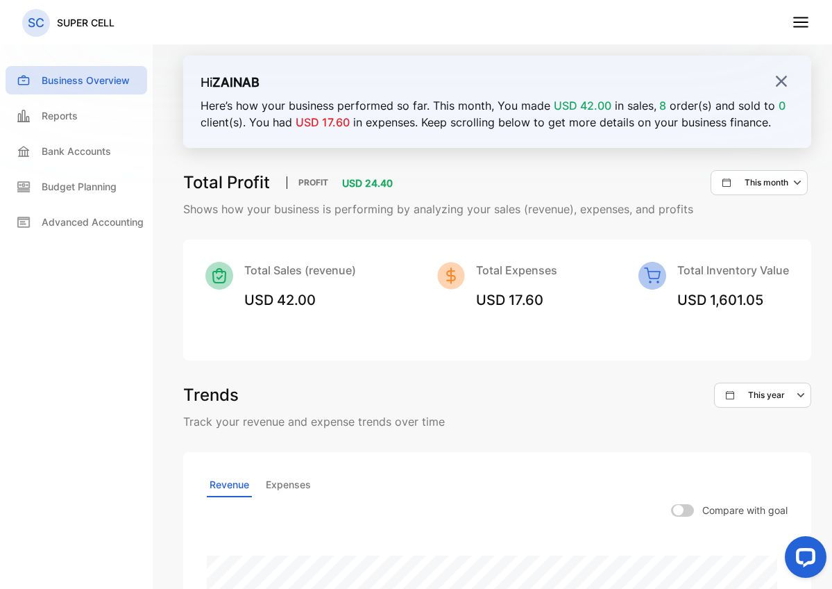
click at [709, 82] on img at bounding box center [782, 81] width 14 height 14
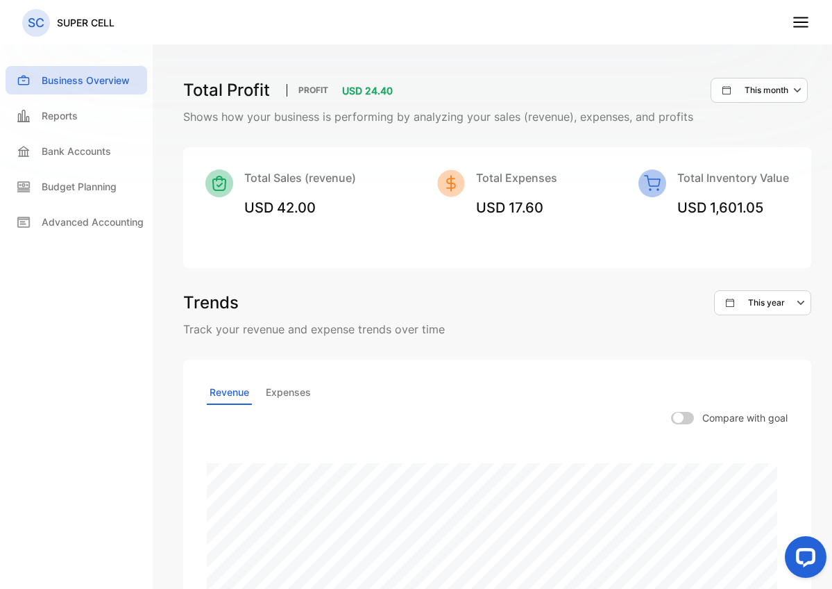
click at [709, 22] on line at bounding box center [801, 22] width 14 height 0
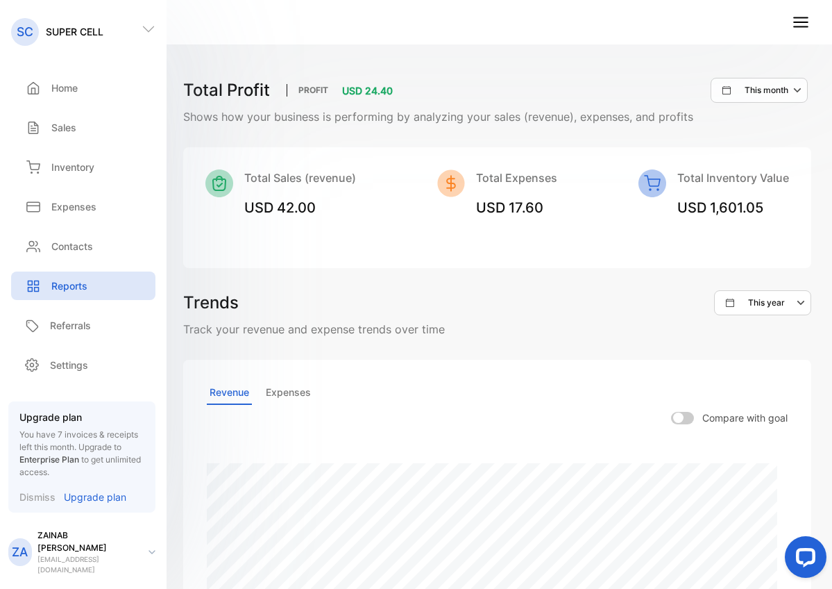
click at [709, 22] on line at bounding box center [801, 22] width 14 height 0
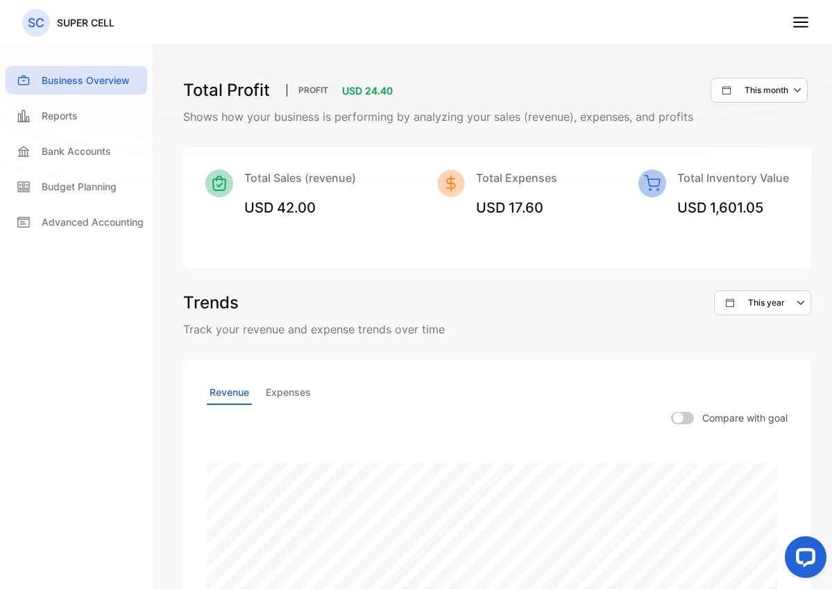
click at [709, 27] on line at bounding box center [801, 27] width 14 height 0
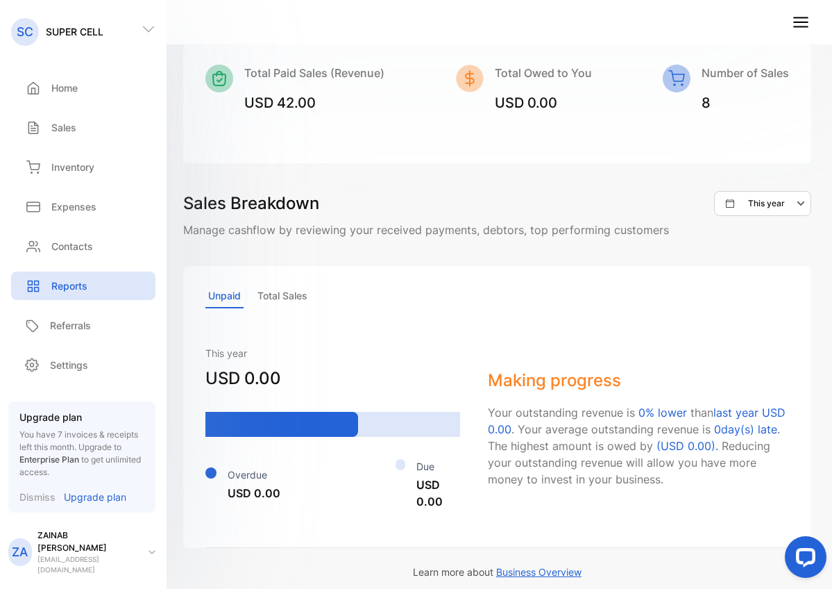
scroll to position [790, 0]
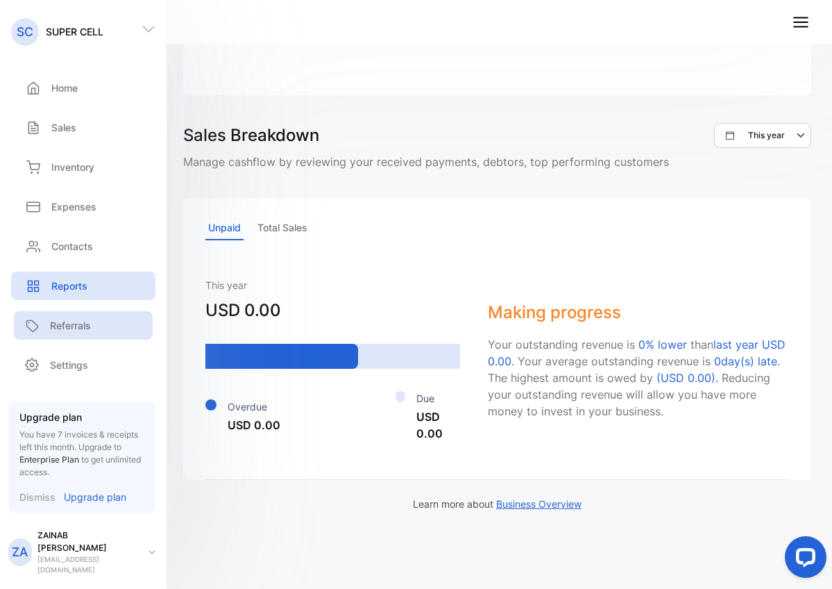
click at [58, 332] on p "Referrals" at bounding box center [70, 325] width 41 height 15
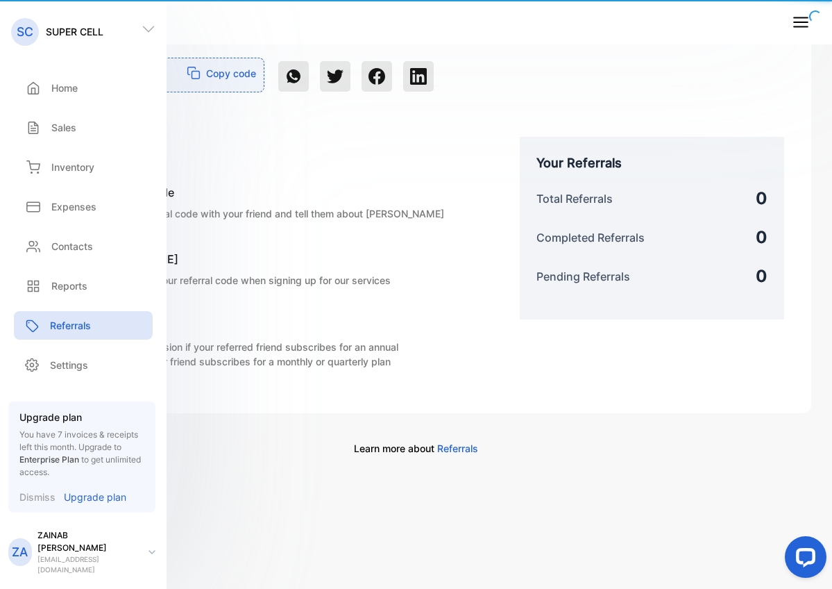
scroll to position [208, 0]
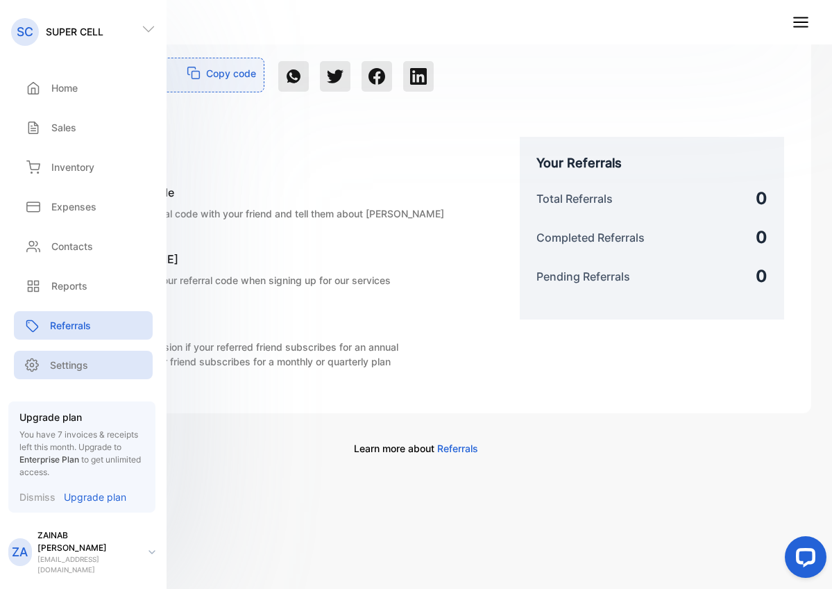
click at [72, 372] on p "Settings" at bounding box center [69, 364] width 38 height 15
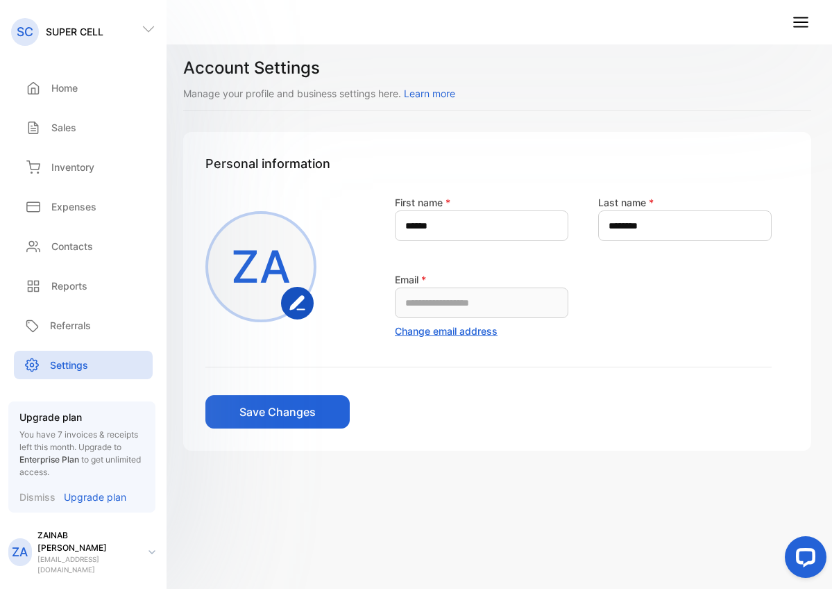
click at [84, 262] on div "Contacts Contacts" at bounding box center [83, 246] width 144 height 40
click at [92, 178] on div "Inventory" at bounding box center [83, 167] width 144 height 28
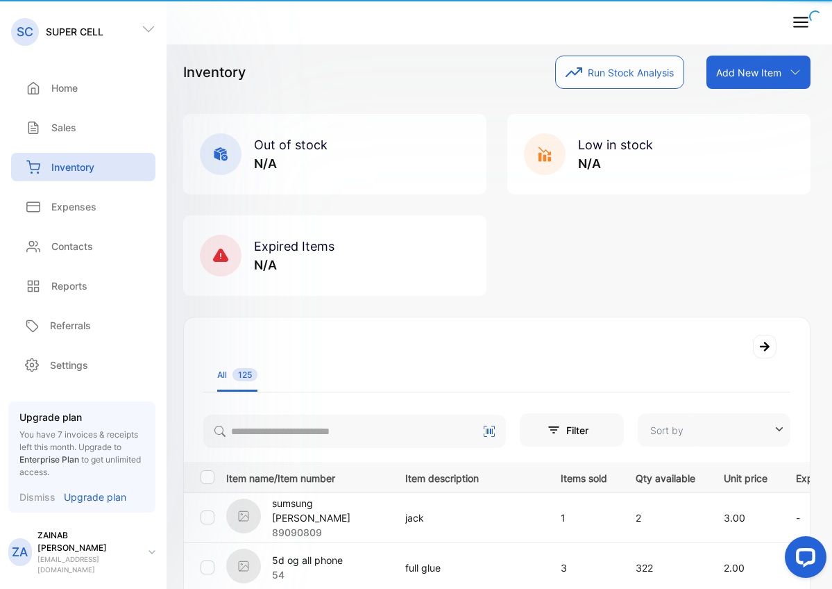
type input "**********"
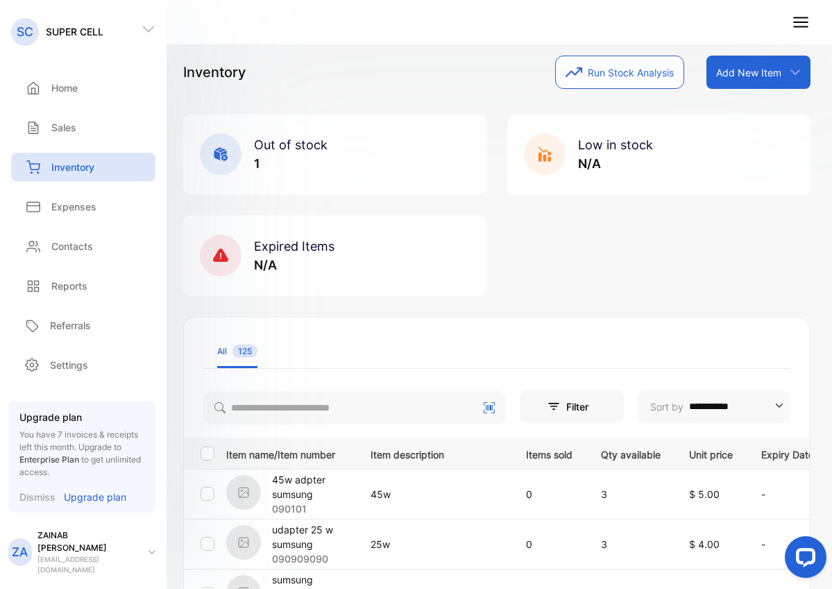
click at [621, 69] on button "Run Stock Analysis" at bounding box center [619, 72] width 129 height 33
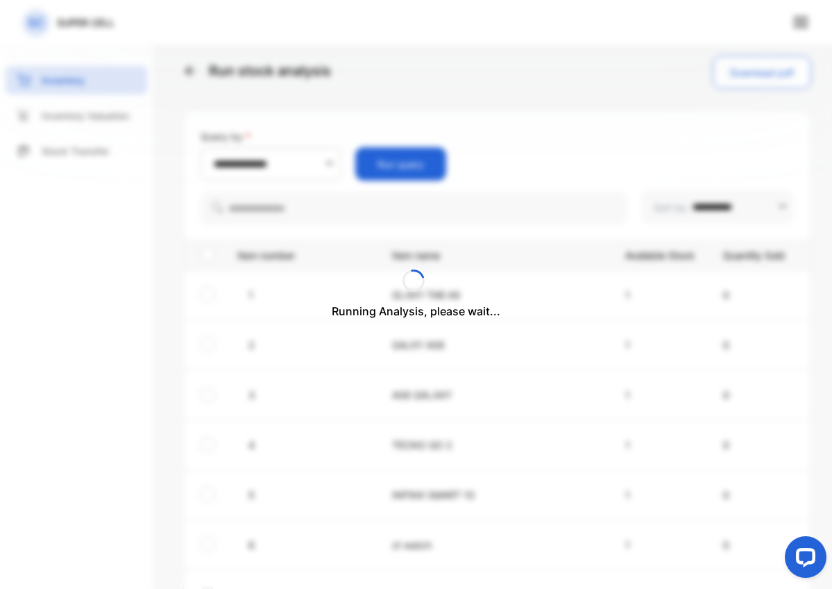
click at [326, 165] on div "Running Analysis, please wait..." at bounding box center [416, 294] width 832 height 589
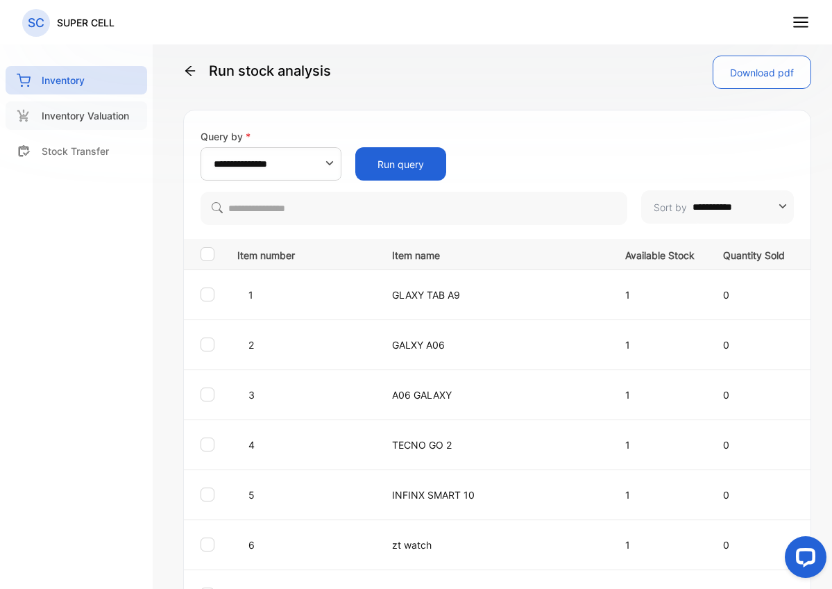
click at [85, 113] on p "Inventory Valuation" at bounding box center [85, 115] width 87 height 15
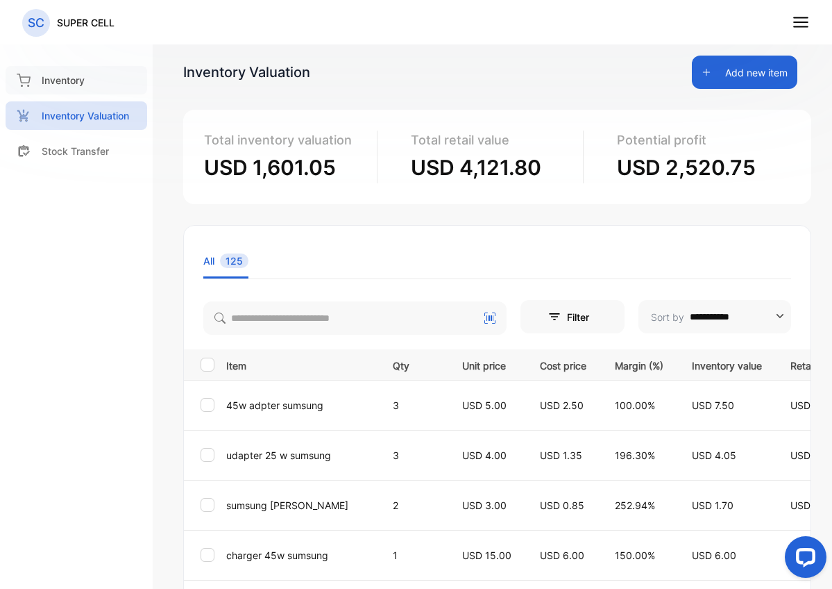
click at [76, 91] on div "Inventory" at bounding box center [77, 80] width 142 height 28
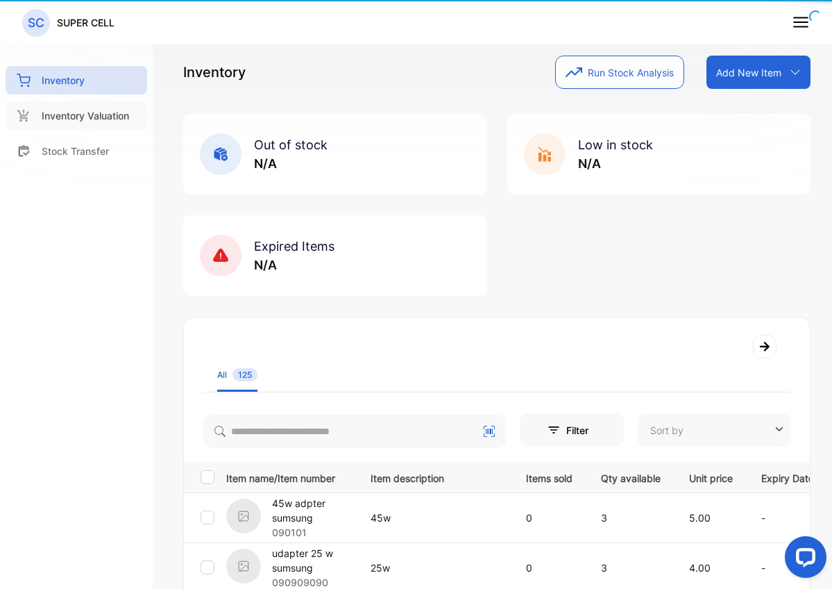
type input "**********"
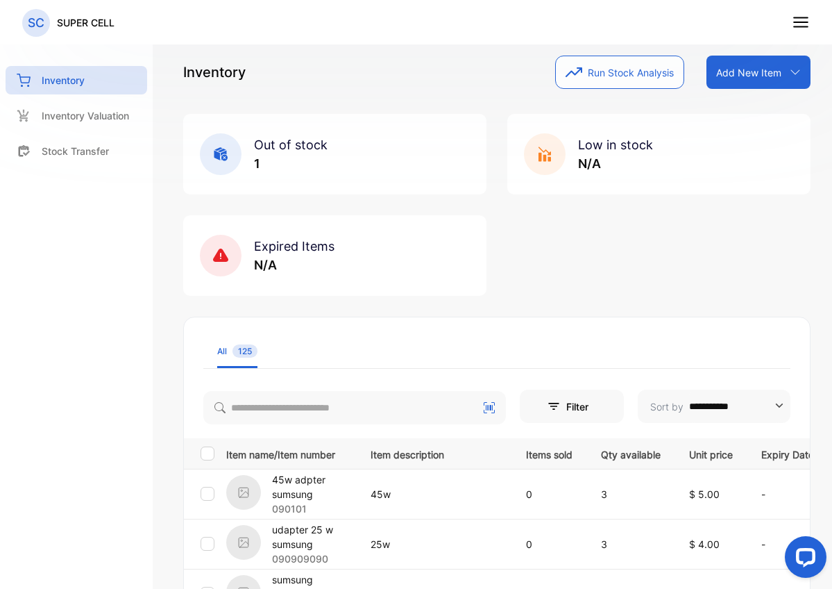
click at [26, 27] on div "SC" at bounding box center [36, 23] width 28 height 28
click at [29, 27] on p "SC" at bounding box center [36, 23] width 17 height 18
click at [709, 27] on line at bounding box center [801, 27] width 14 height 0
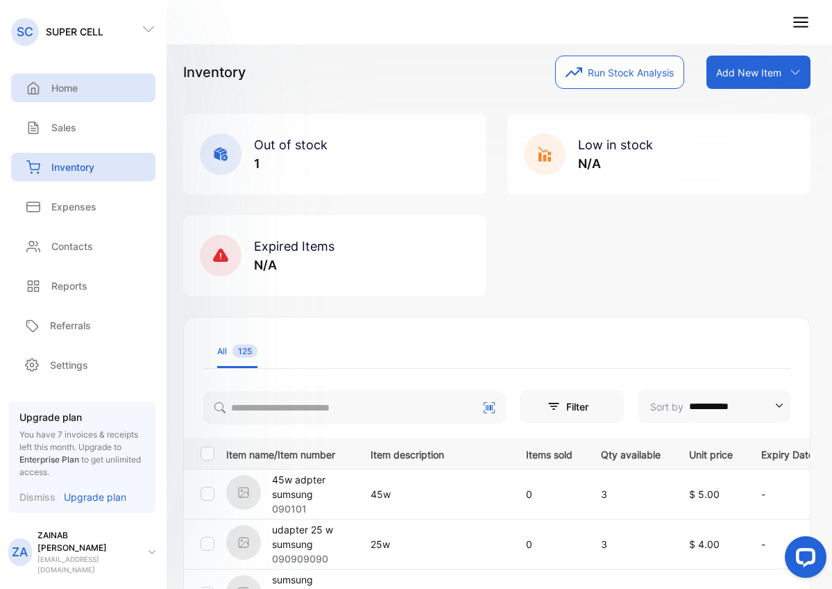
click at [76, 91] on p "Home" at bounding box center [64, 88] width 26 height 15
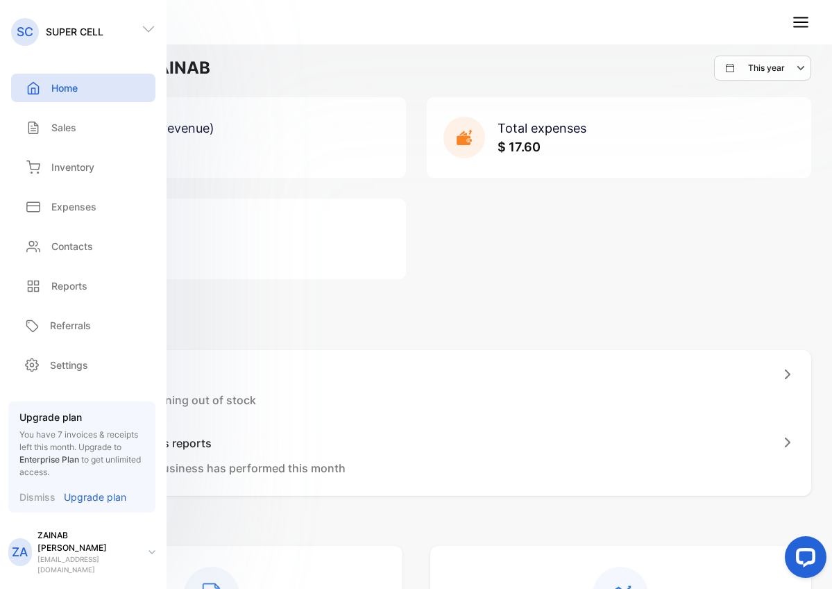
click at [542, 270] on div "Total sales (revenue) $ 42.00 Total expenses $ 17.60 Total profit $ 24.40" at bounding box center [416, 188] width 791 height 182
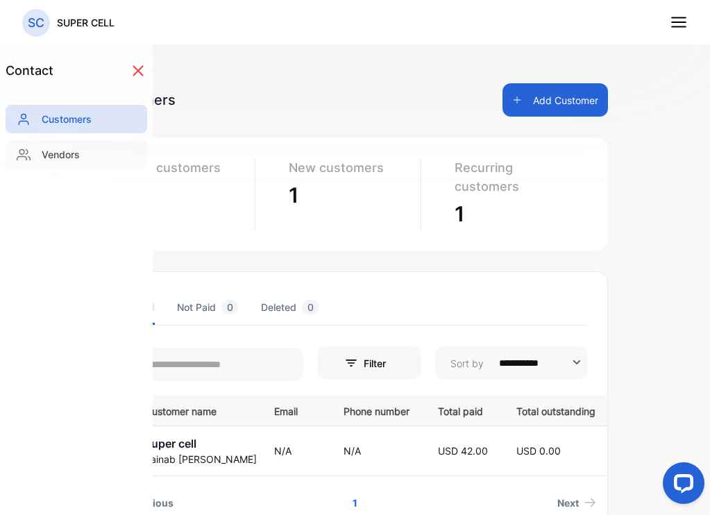
click at [60, 163] on div "Vendors" at bounding box center [77, 154] width 142 height 28
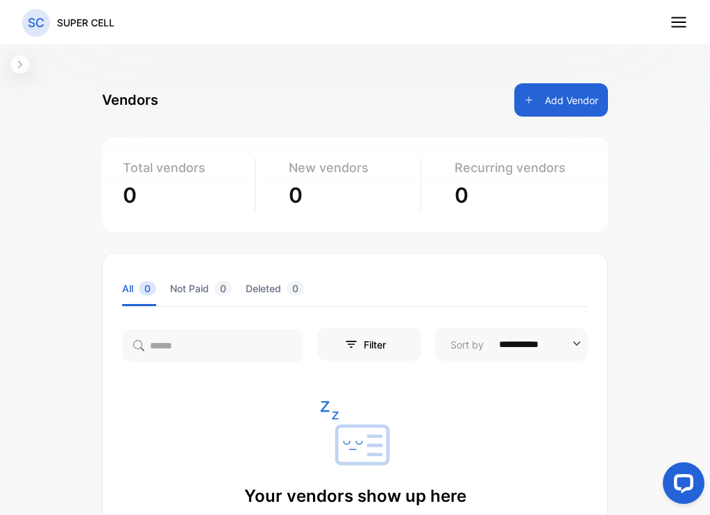
click at [28, 64] on button "button" at bounding box center [20, 65] width 18 height 18
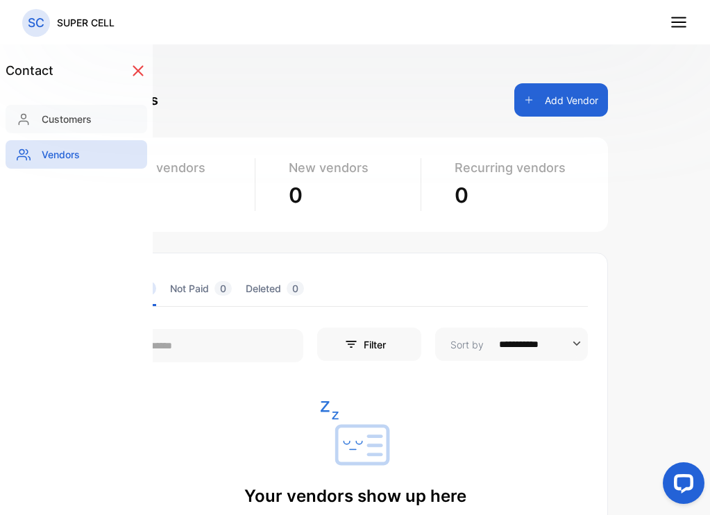
click at [51, 122] on p "Customers" at bounding box center [67, 119] width 50 height 15
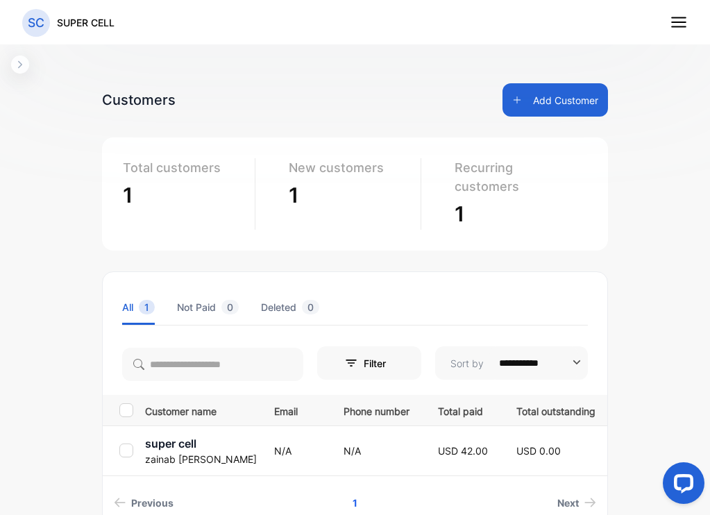
scroll to position [67, 0]
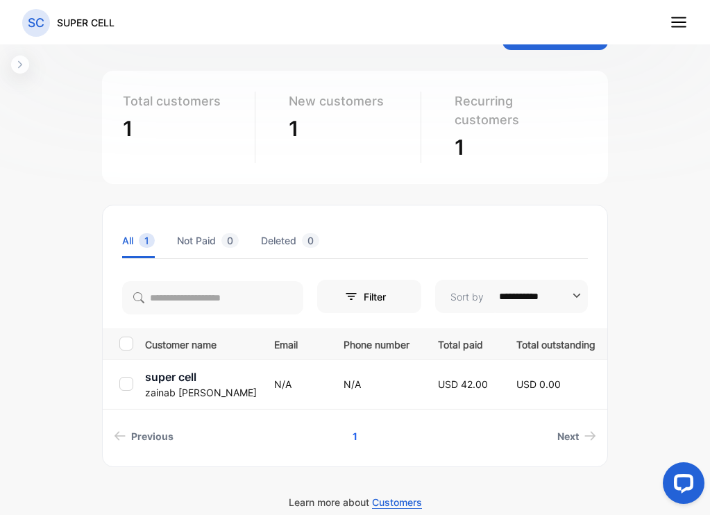
click at [441, 389] on span "USD 42.00" at bounding box center [463, 384] width 50 height 12
click at [133, 344] on div at bounding box center [126, 344] width 15 height 14
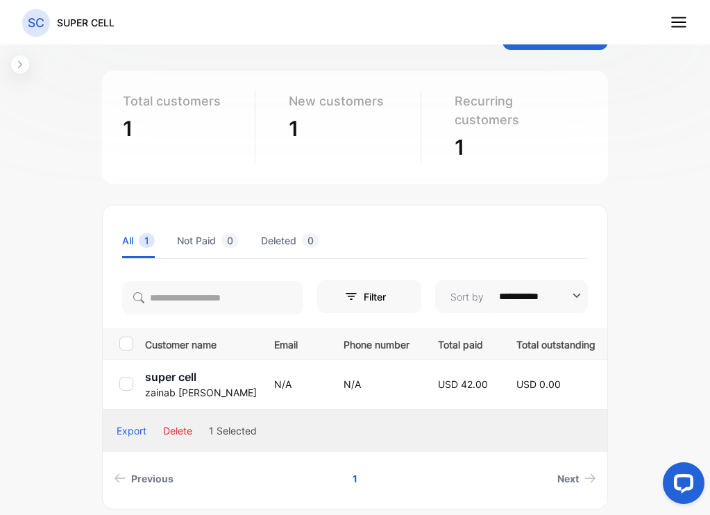
click at [129, 430] on div "Export" at bounding box center [132, 430] width 30 height 15
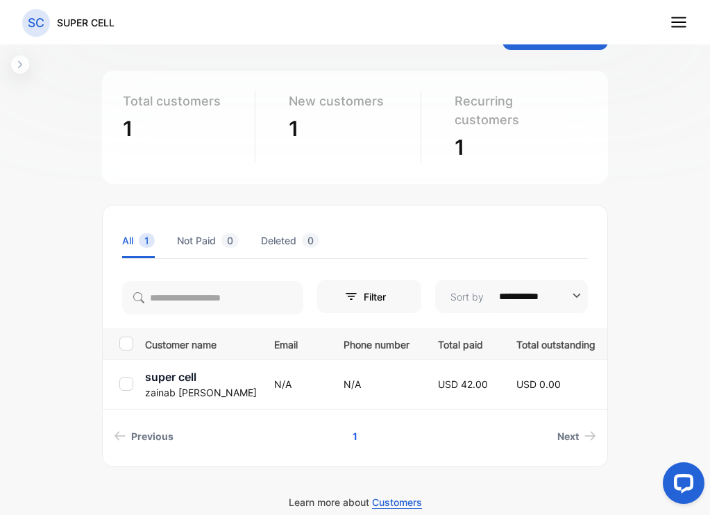
scroll to position [0, 0]
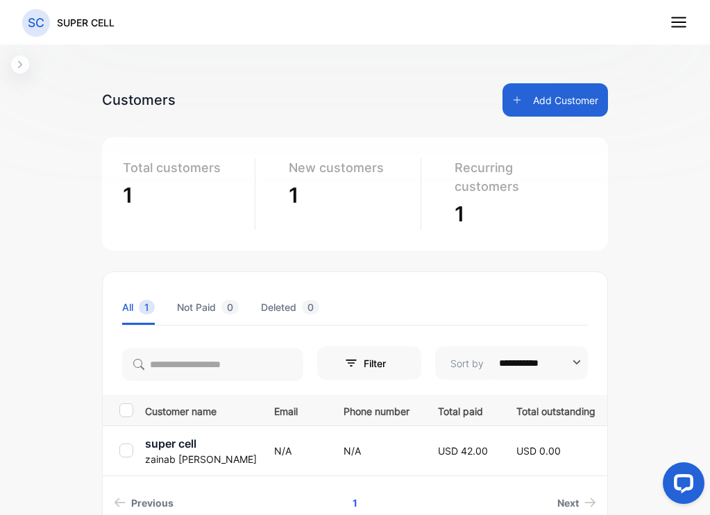
click at [673, 19] on icon at bounding box center [679, 22] width 18 height 18
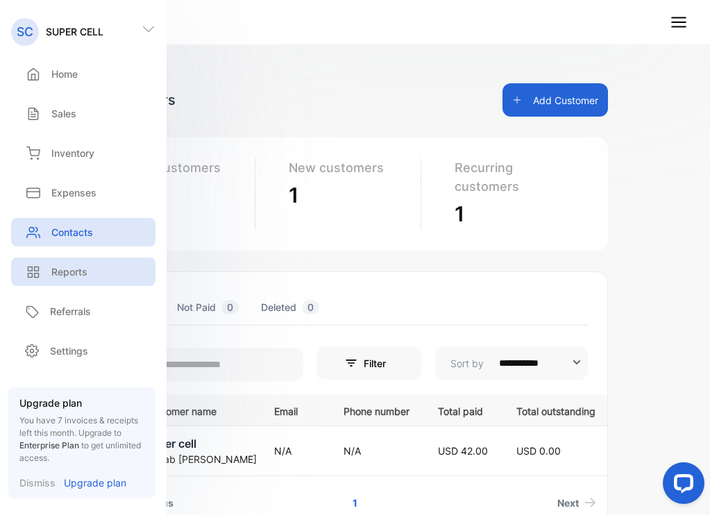
click at [80, 264] on div "Reports" at bounding box center [83, 272] width 144 height 28
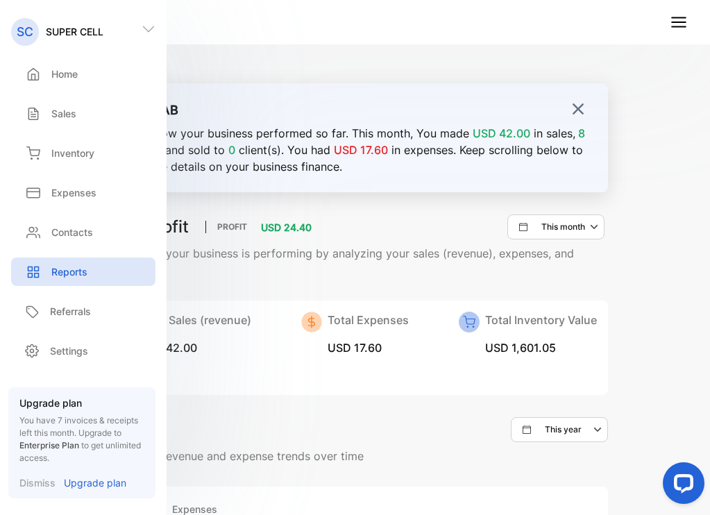
click at [237, 52] on div "Hi ZAINAB Here’s how your business performed so far. This month , You made USD …" at bounding box center [355, 296] width 548 height 515
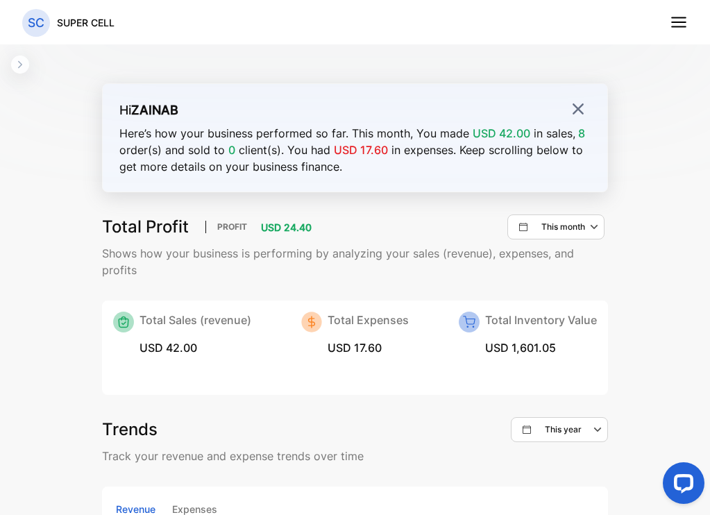
click at [571, 109] on img at bounding box center [578, 109] width 14 height 14
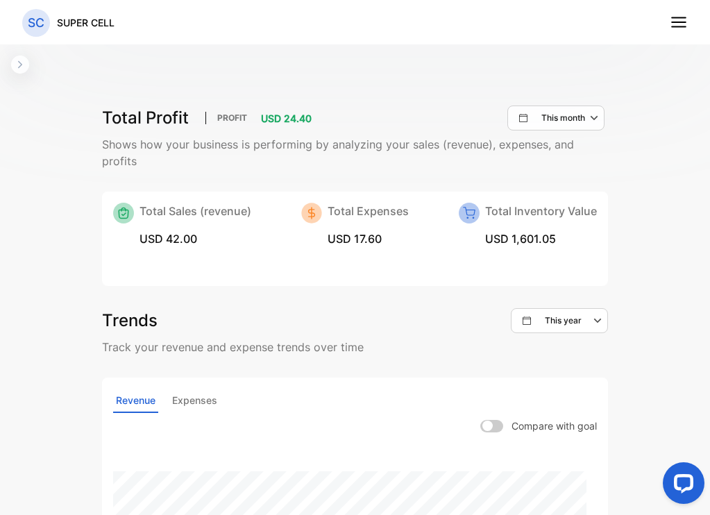
click at [491, 423] on span at bounding box center [491, 426] width 23 height 12
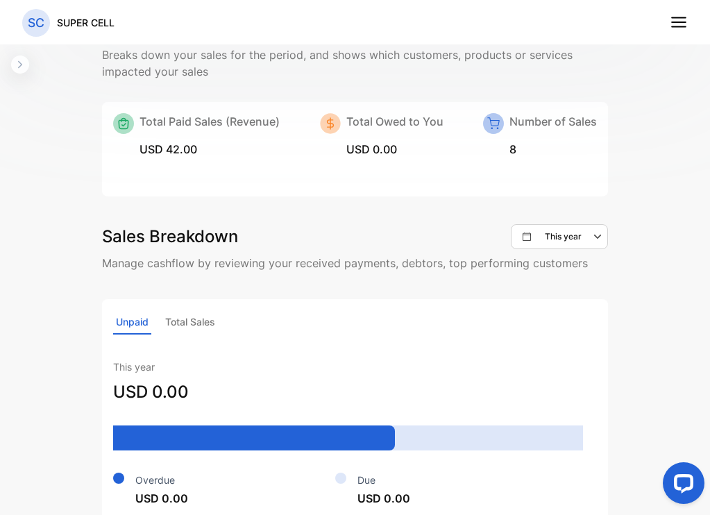
scroll to position [546, 0]
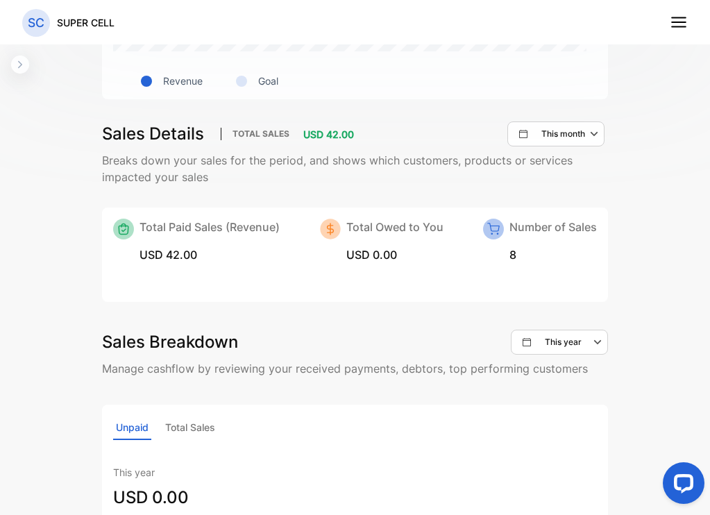
click at [489, 233] on img at bounding box center [493, 229] width 21 height 21
click at [509, 258] on h6 "8" at bounding box center [552, 254] width 87 height 17
click at [684, 18] on line at bounding box center [679, 18] width 14 height 0
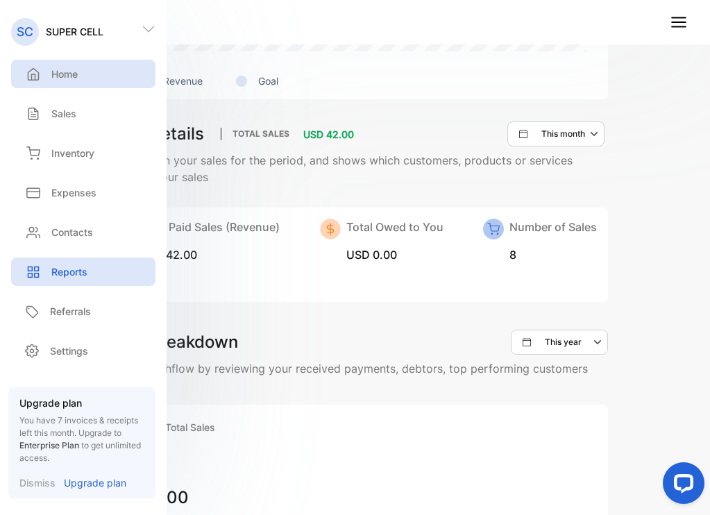
click at [88, 80] on div "Home" at bounding box center [83, 74] width 144 height 28
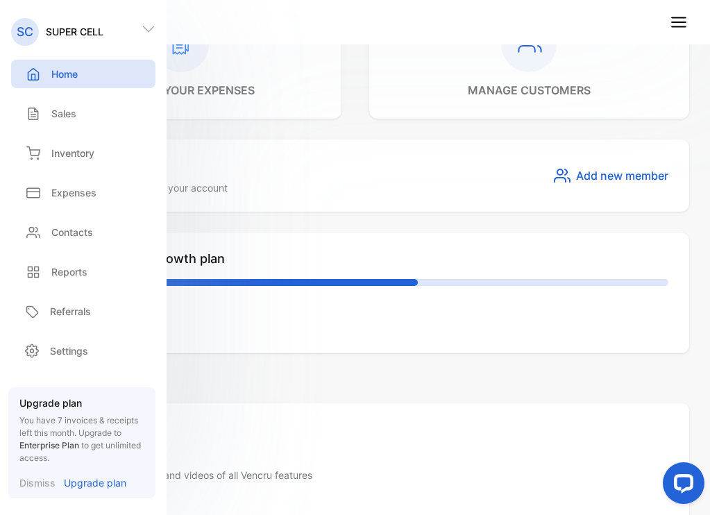
scroll to position [521, 0]
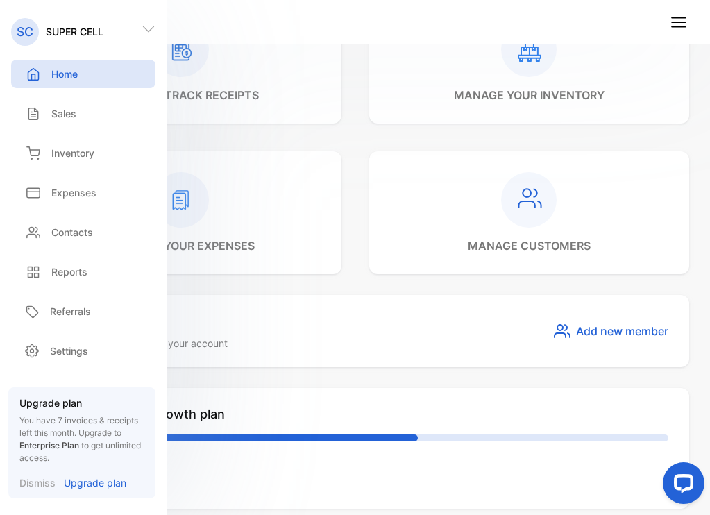
click at [76, 69] on div "SC SUPER CELL SC SUPER CELL Home Home Sales Sales Inventory Inventory Expenses …" at bounding box center [355, 291] width 710 height 582
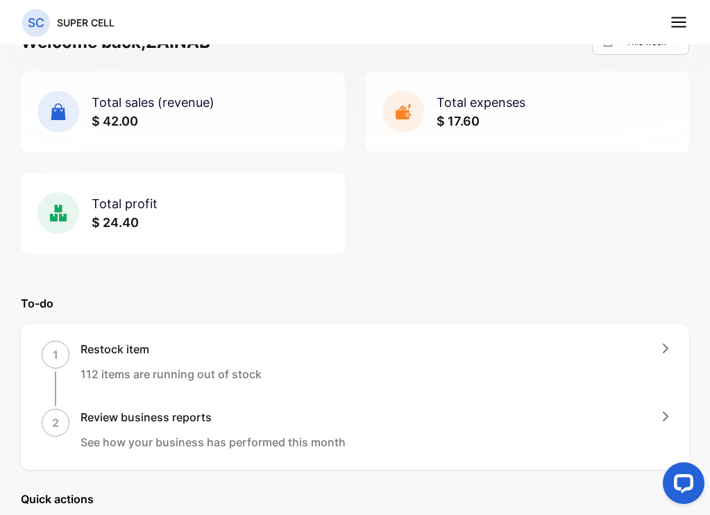
scroll to position [0, 0]
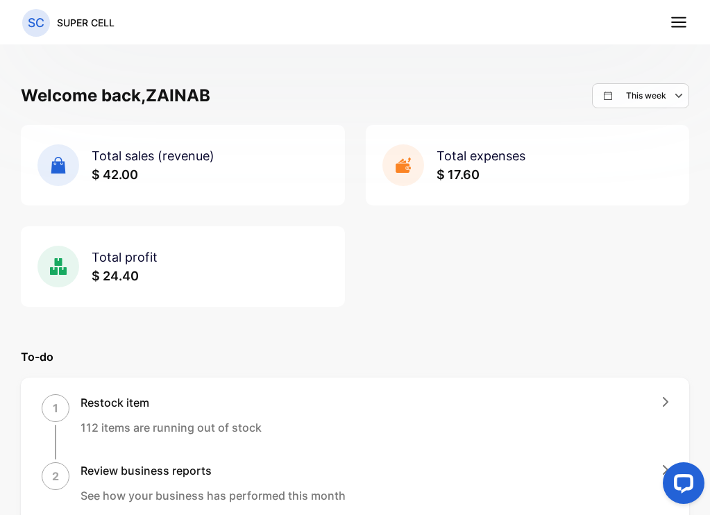
click at [685, 26] on icon at bounding box center [679, 22] width 18 height 18
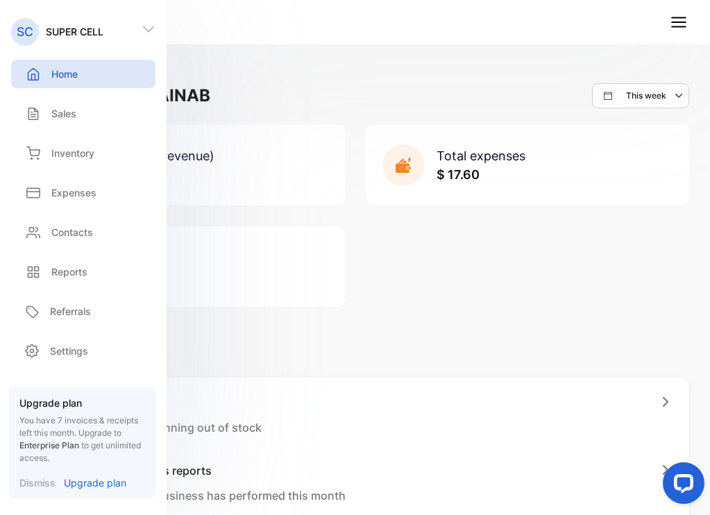
click at [113, 74] on div "Home" at bounding box center [83, 74] width 144 height 28
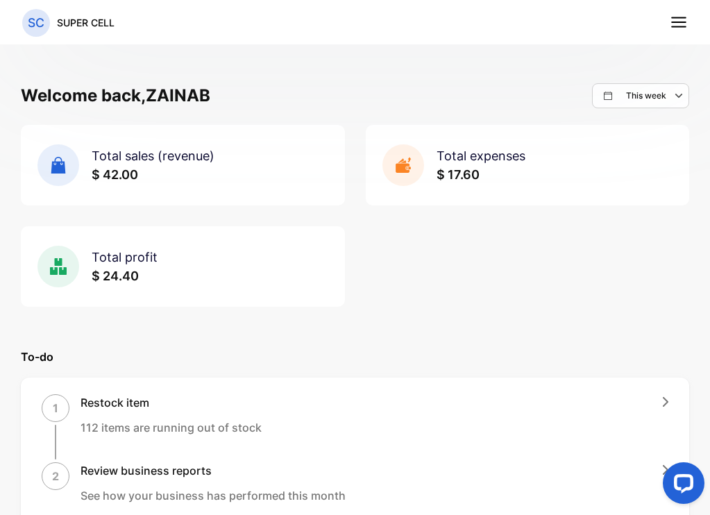
click at [675, 27] on line at bounding box center [679, 27] width 14 height 0
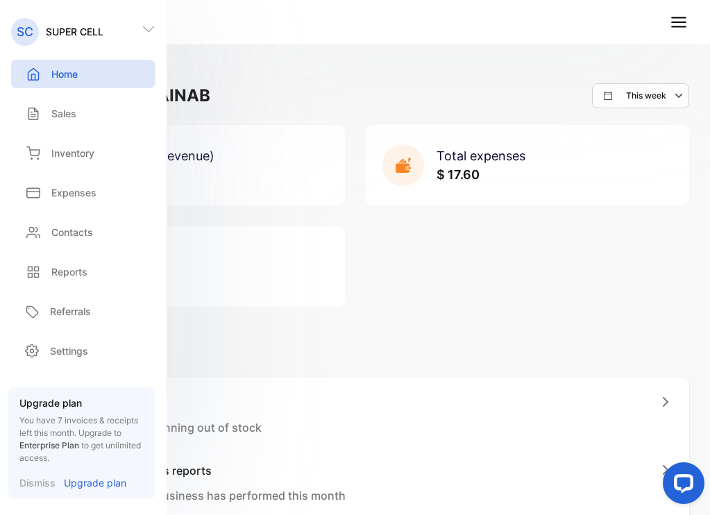
click at [420, 280] on div "Total sales (revenue) $ 42.00 Total expenses $ 17.60 Total profit $ 24.40" at bounding box center [355, 216] width 668 height 182
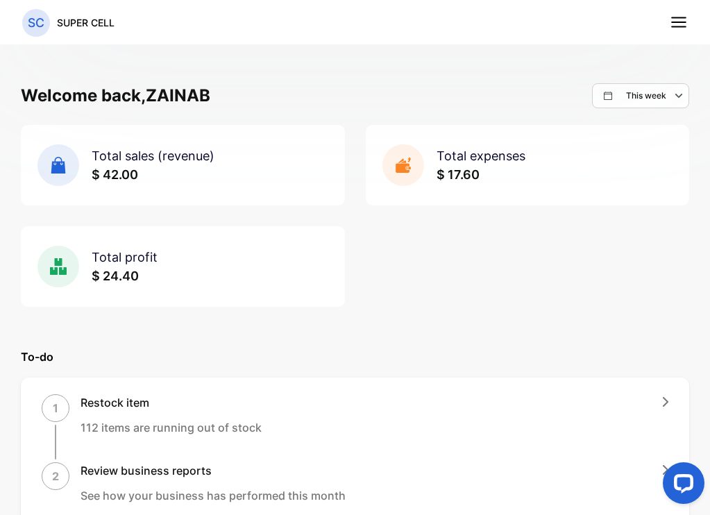
click at [671, 26] on icon at bounding box center [679, 22] width 18 height 18
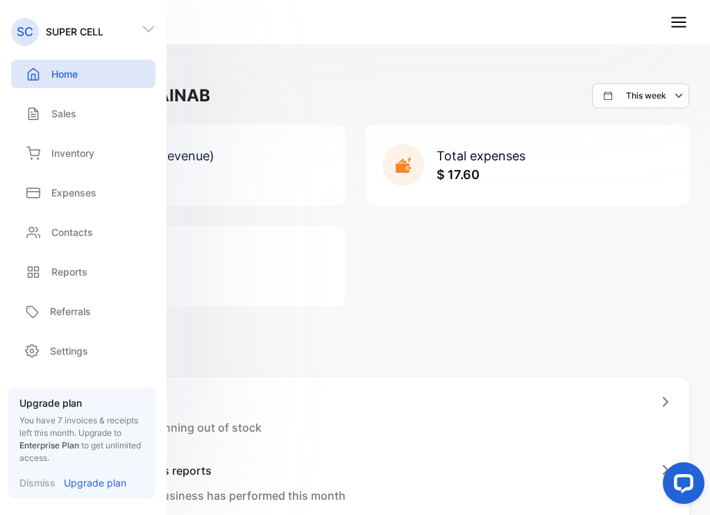
click at [37, 483] on p "Dismiss" at bounding box center [37, 482] width 36 height 15
